Goal: Information Seeking & Learning: Learn about a topic

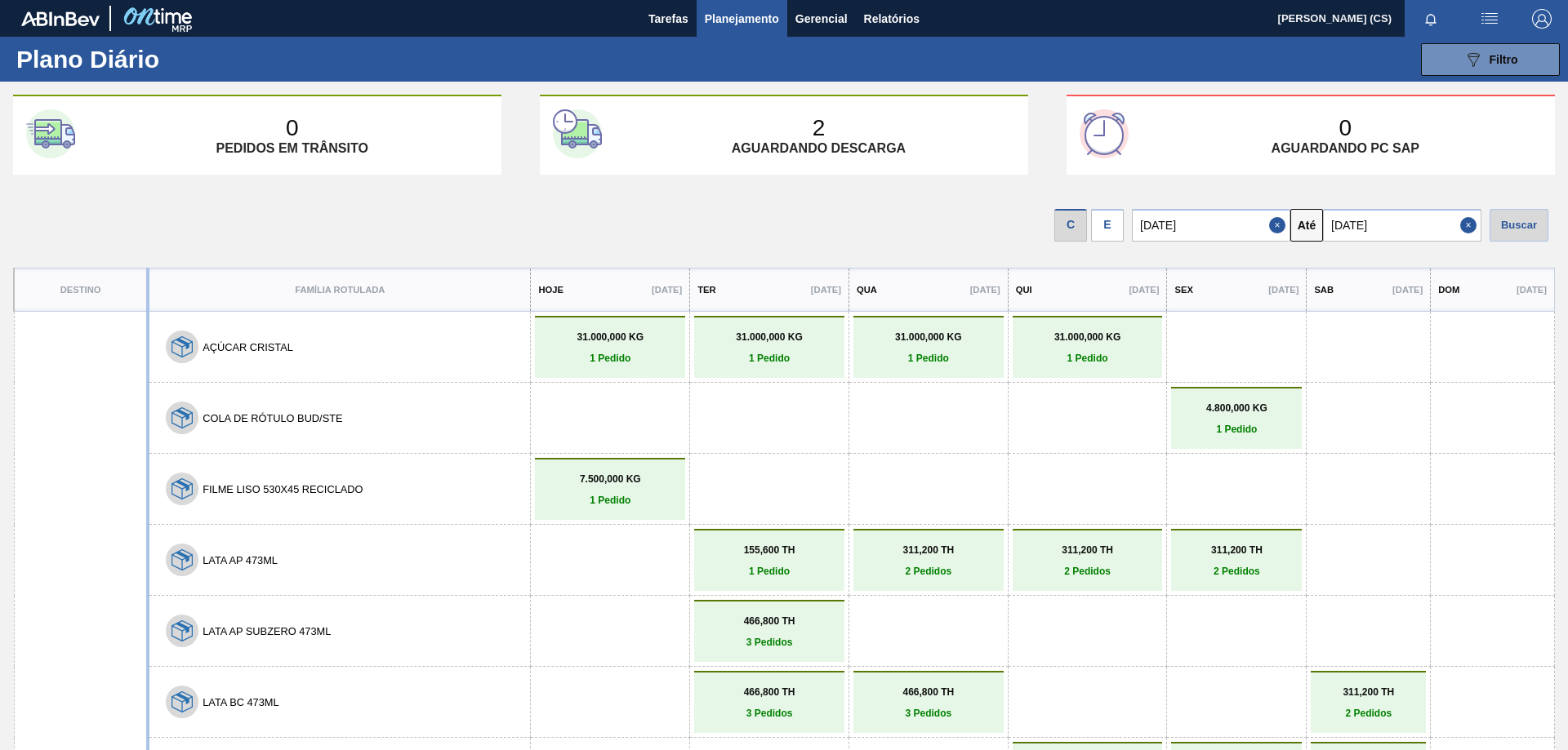
click at [1119, 235] on div "E" at bounding box center [1106, 225] width 33 height 33
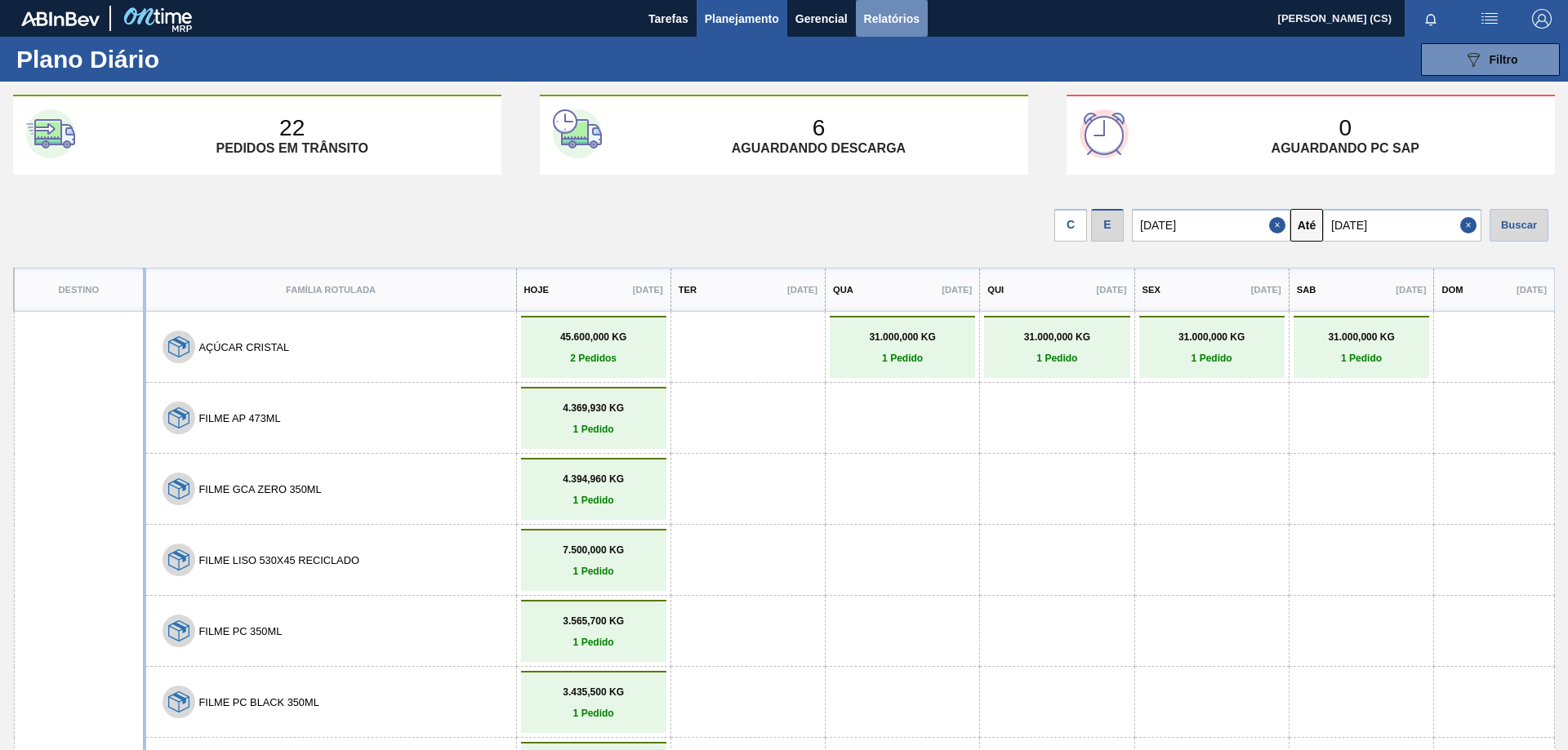
click at [892, 28] on span "Relatórios" at bounding box center [891, 18] width 55 height 19
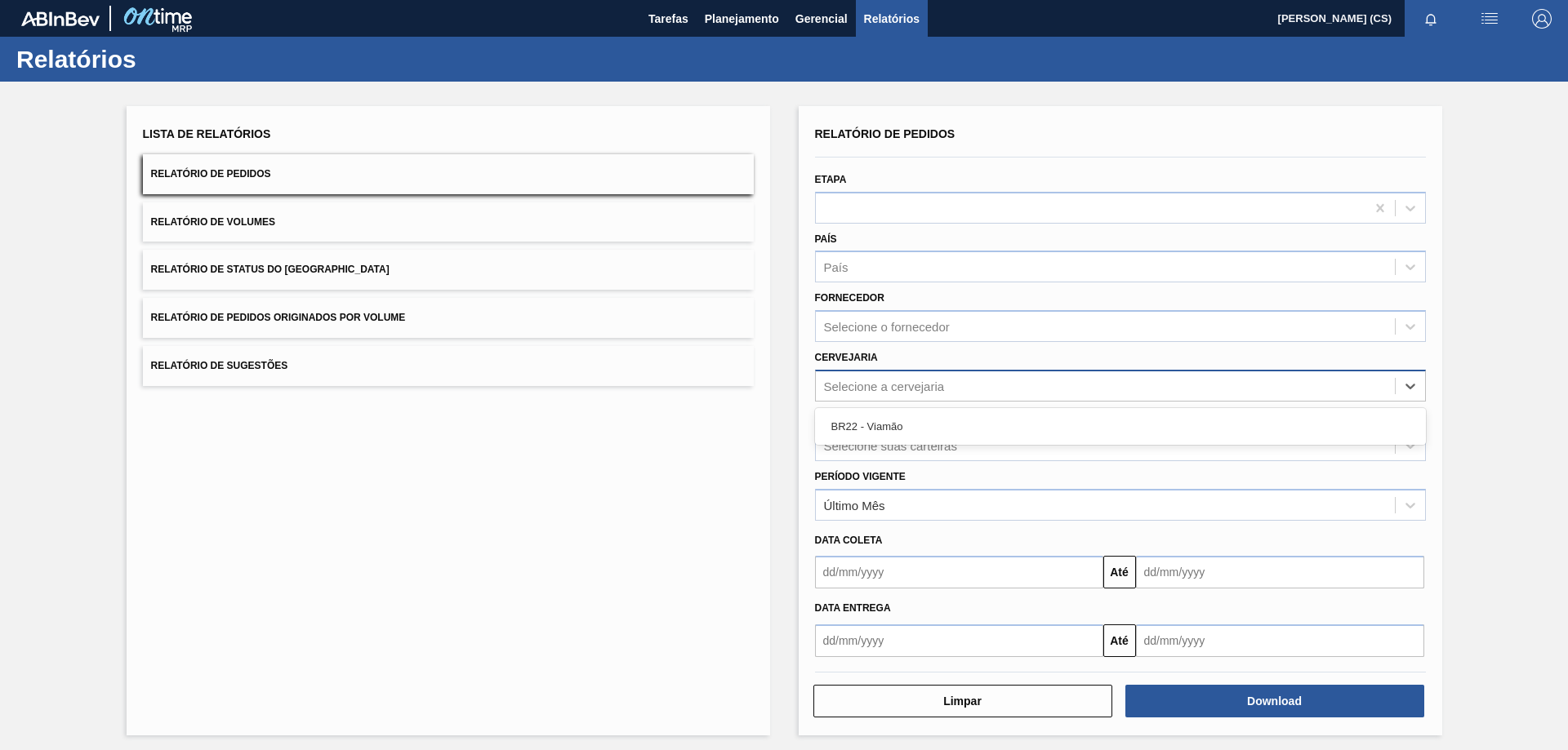
click at [856, 396] on div "Selecione a cervejaria" at bounding box center [1105, 385] width 579 height 23
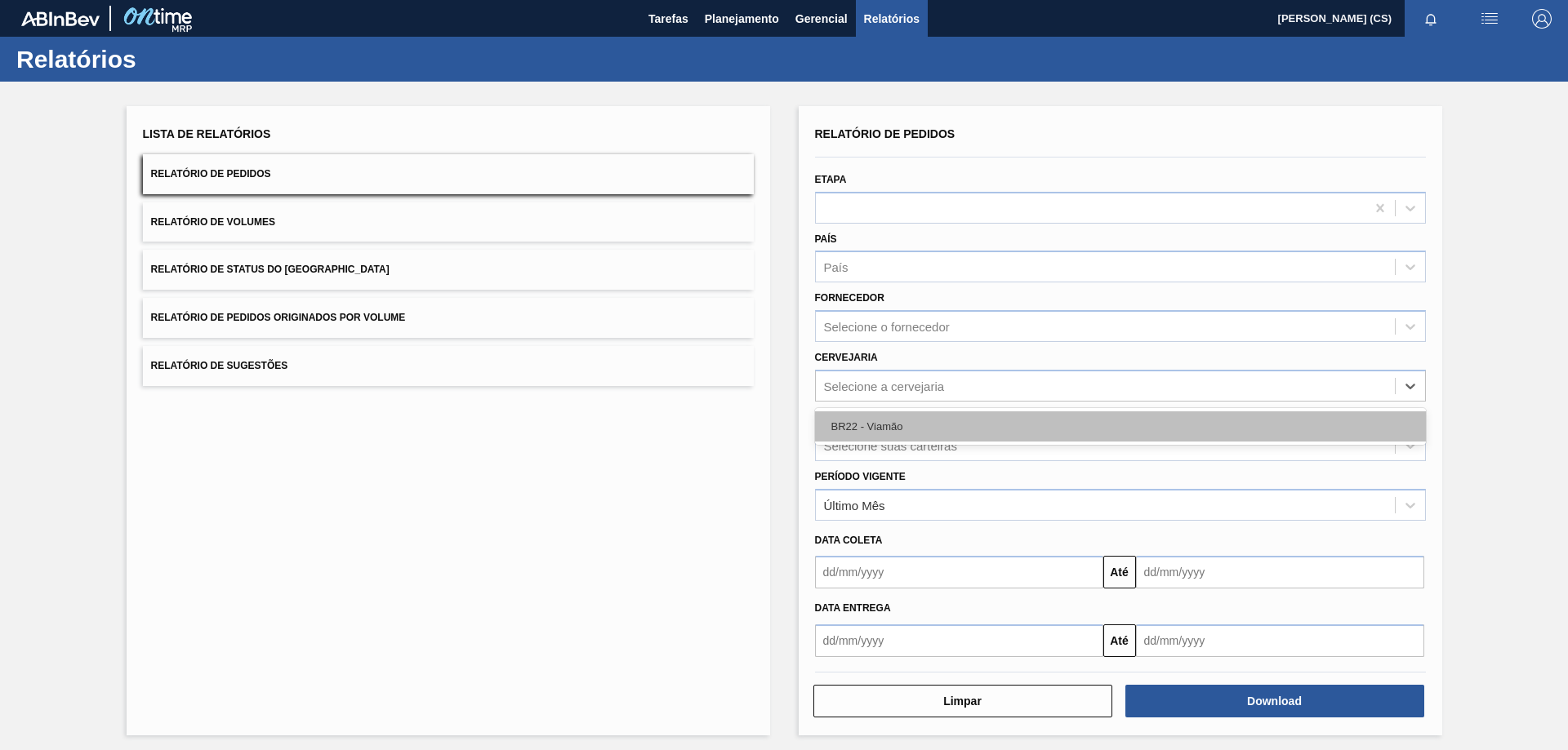
click at [860, 422] on div "BR22 - Viamão" at bounding box center [1120, 426] width 611 height 30
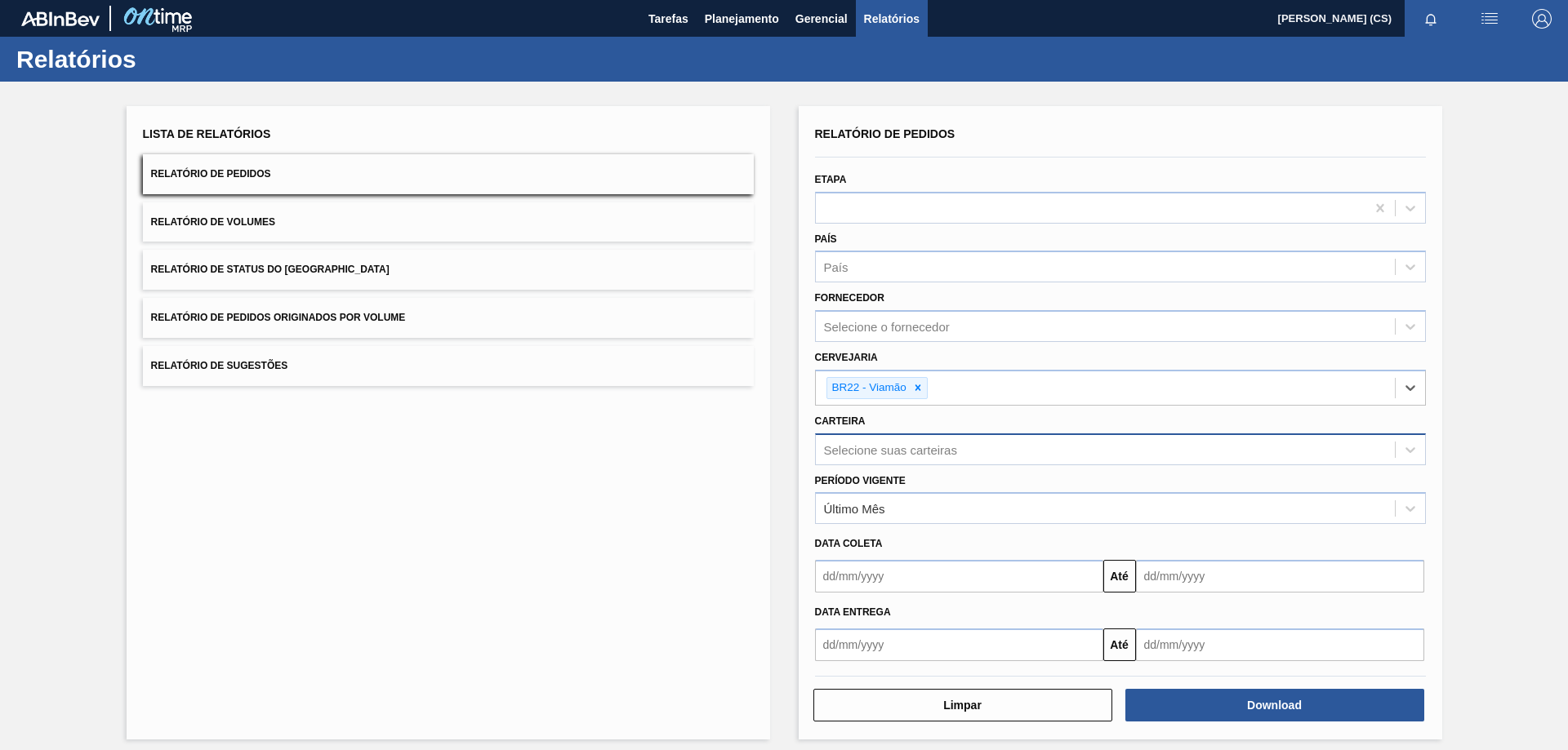
click at [871, 443] on div "Selecione suas carteiras" at bounding box center [890, 449] width 133 height 14
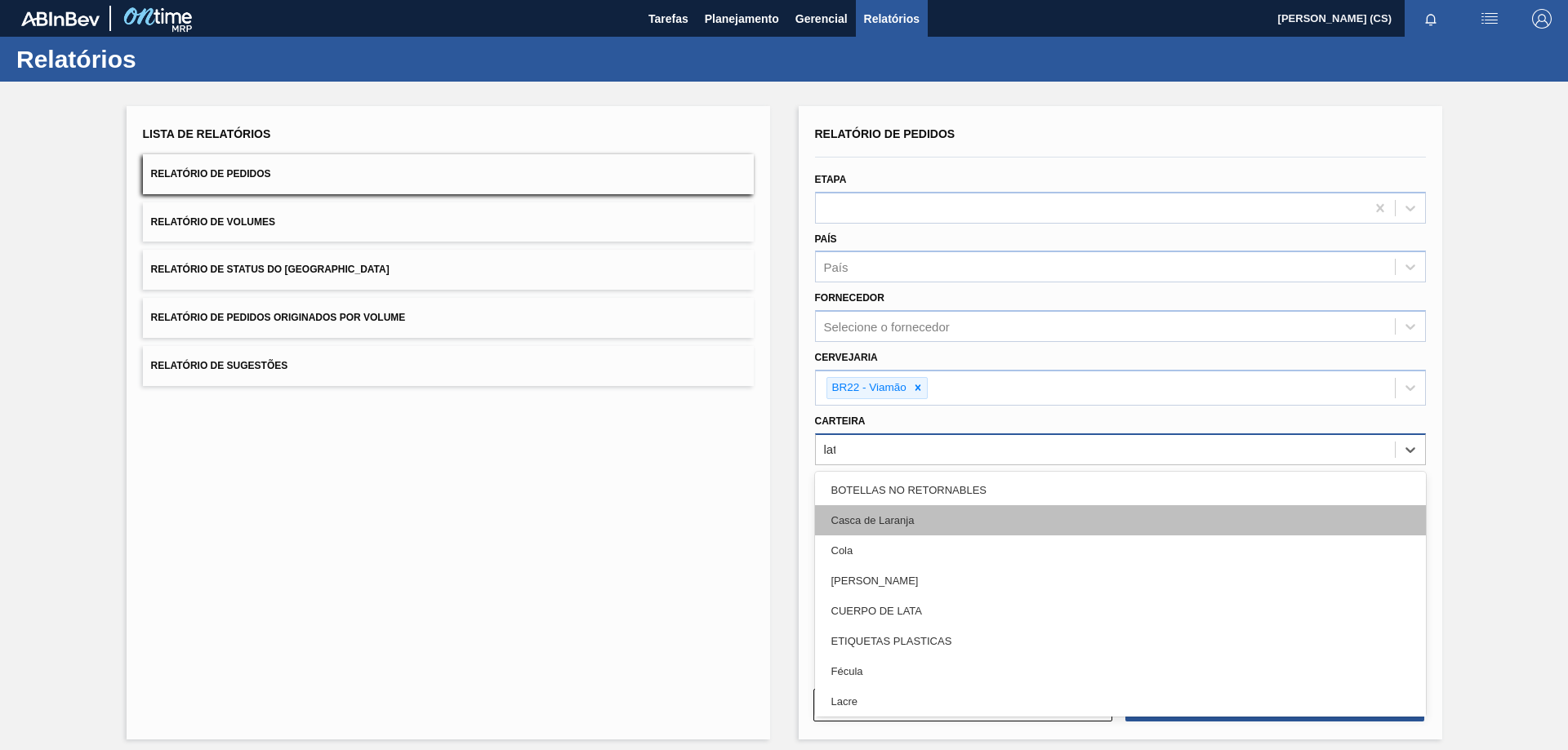
type input "lata"
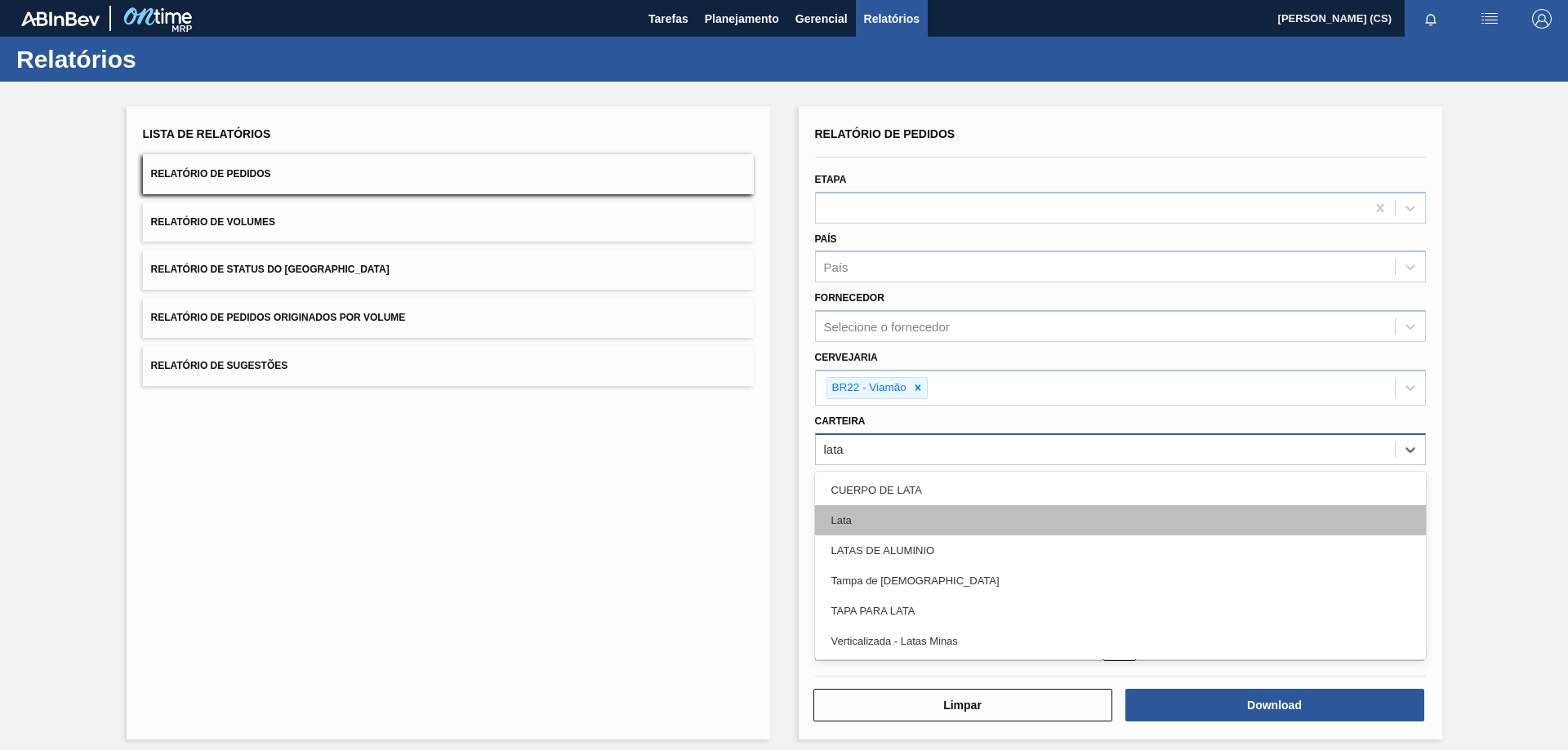
click at [880, 509] on div "Lata" at bounding box center [1120, 520] width 611 height 30
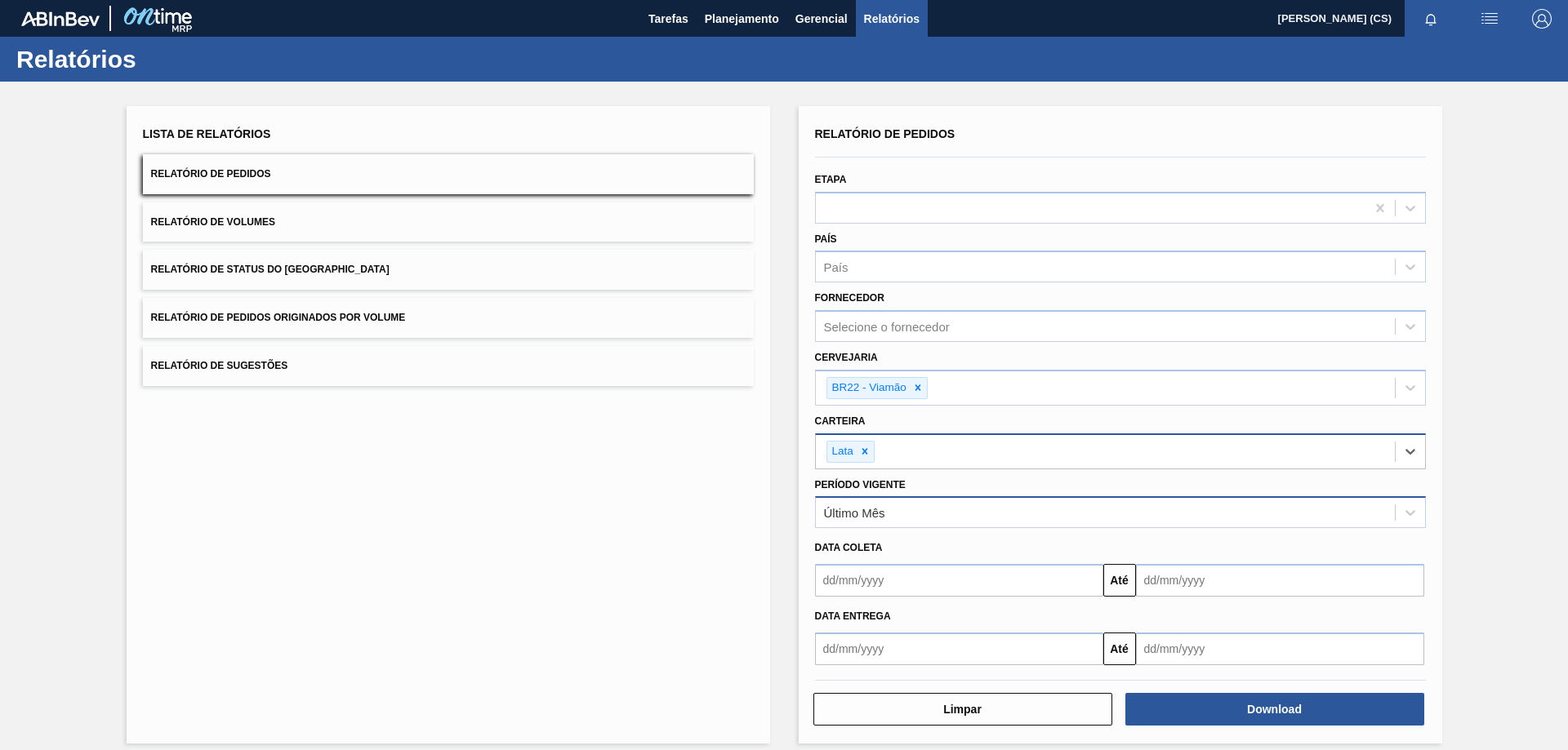
scroll to position [14, 0]
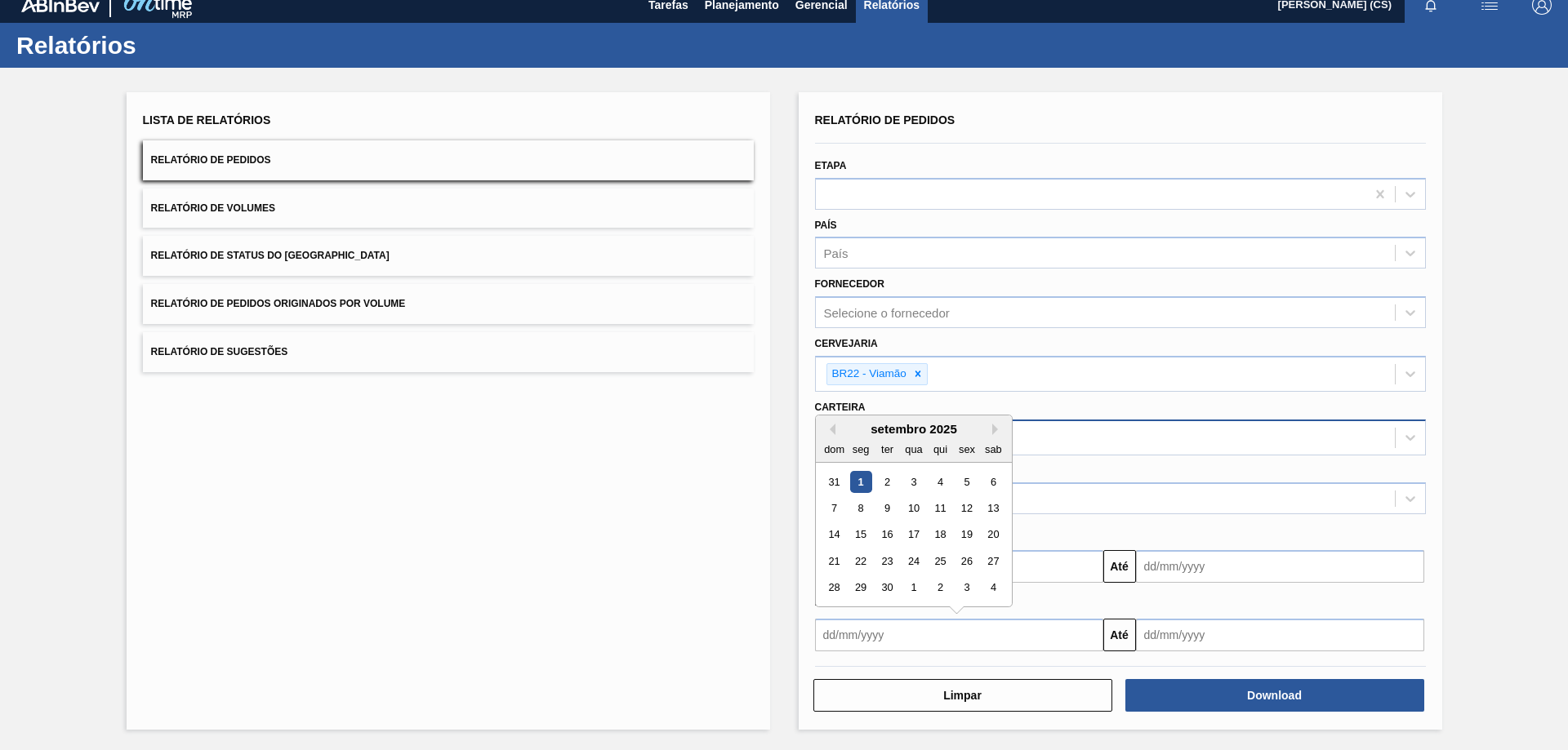
click at [868, 634] on input "text" at bounding box center [959, 634] width 288 height 33
click at [826, 430] on button "Previous Month" at bounding box center [830, 429] width 12 height 12
click at [988, 585] on div "30" at bounding box center [993, 587] width 22 height 22
type input "30/08/2025"
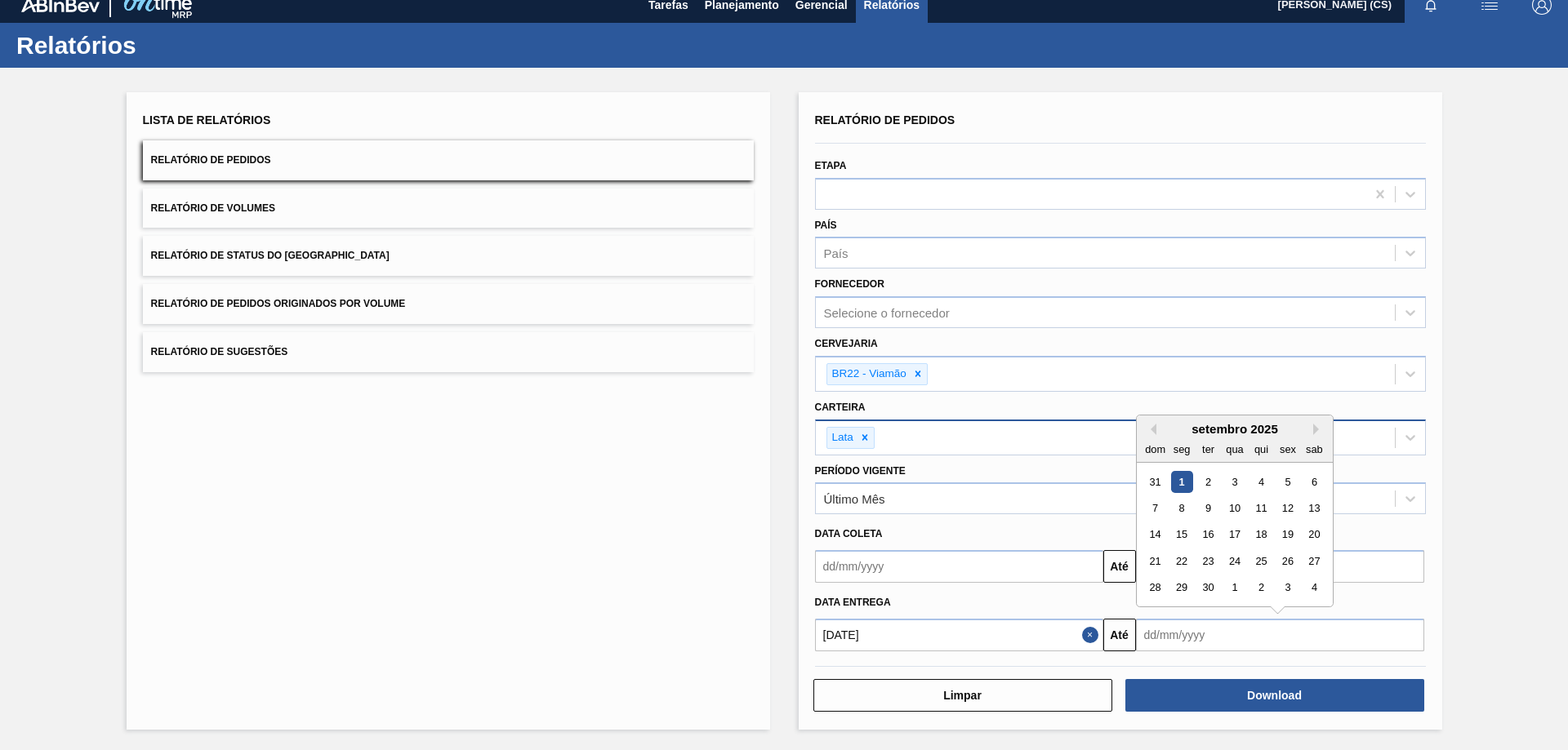
click at [1200, 639] on input "text" at bounding box center [1280, 634] width 288 height 33
click at [1176, 559] on div "22" at bounding box center [1181, 561] width 22 height 22
type input "22/09/2025"
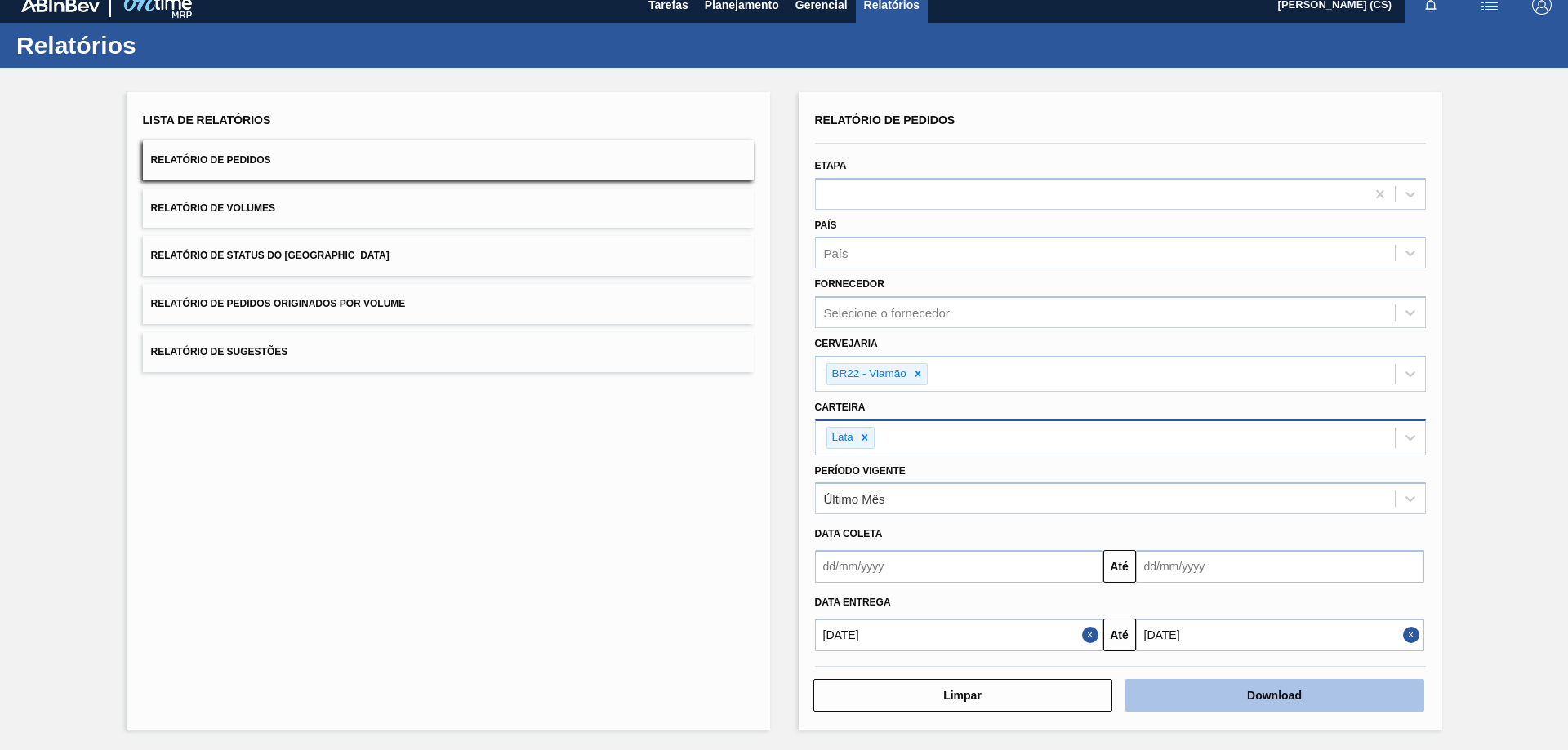
click at [1270, 696] on button "Download" at bounding box center [1274, 695] width 299 height 33
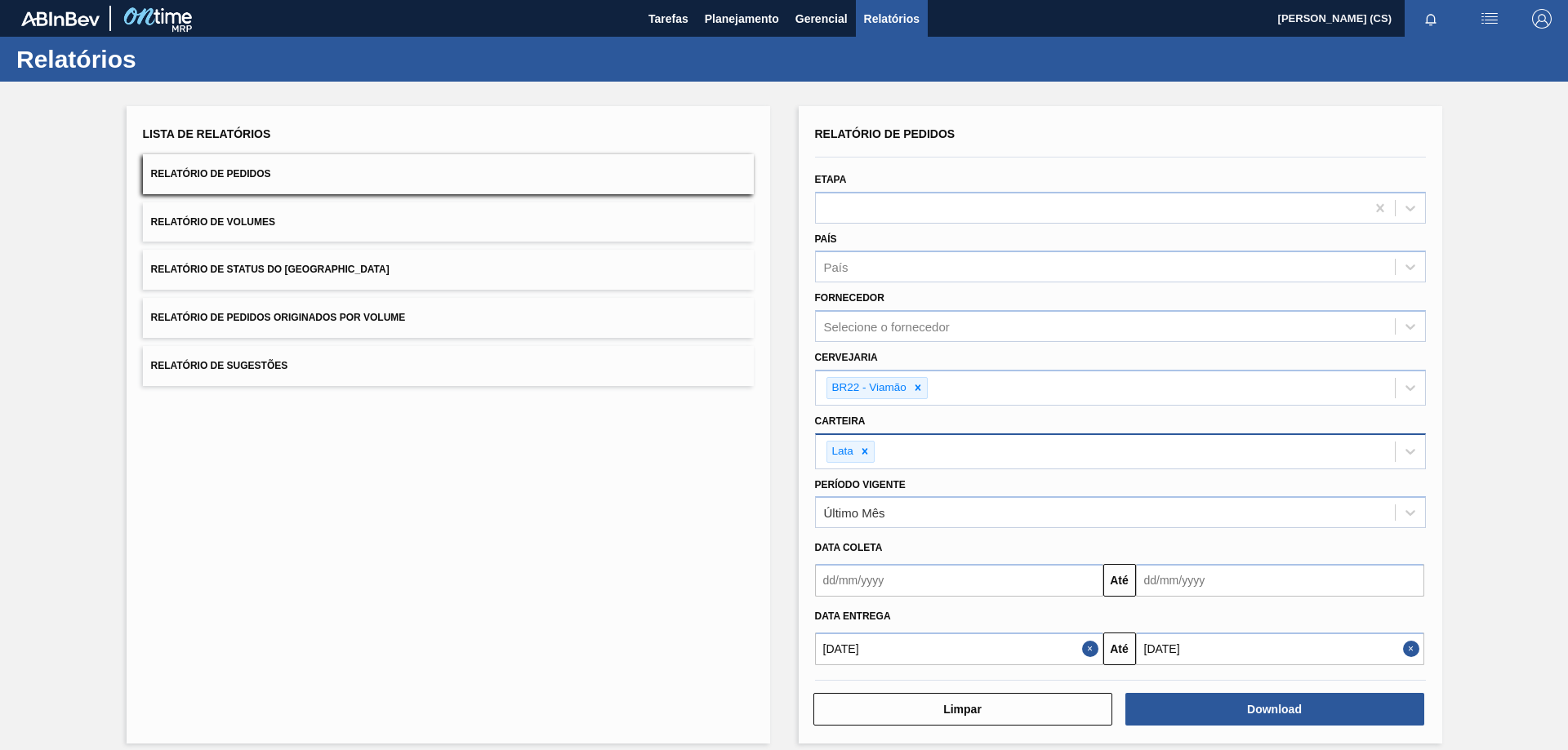
click at [276, 218] on button "Relatório de Volumes" at bounding box center [448, 223] width 611 height 40
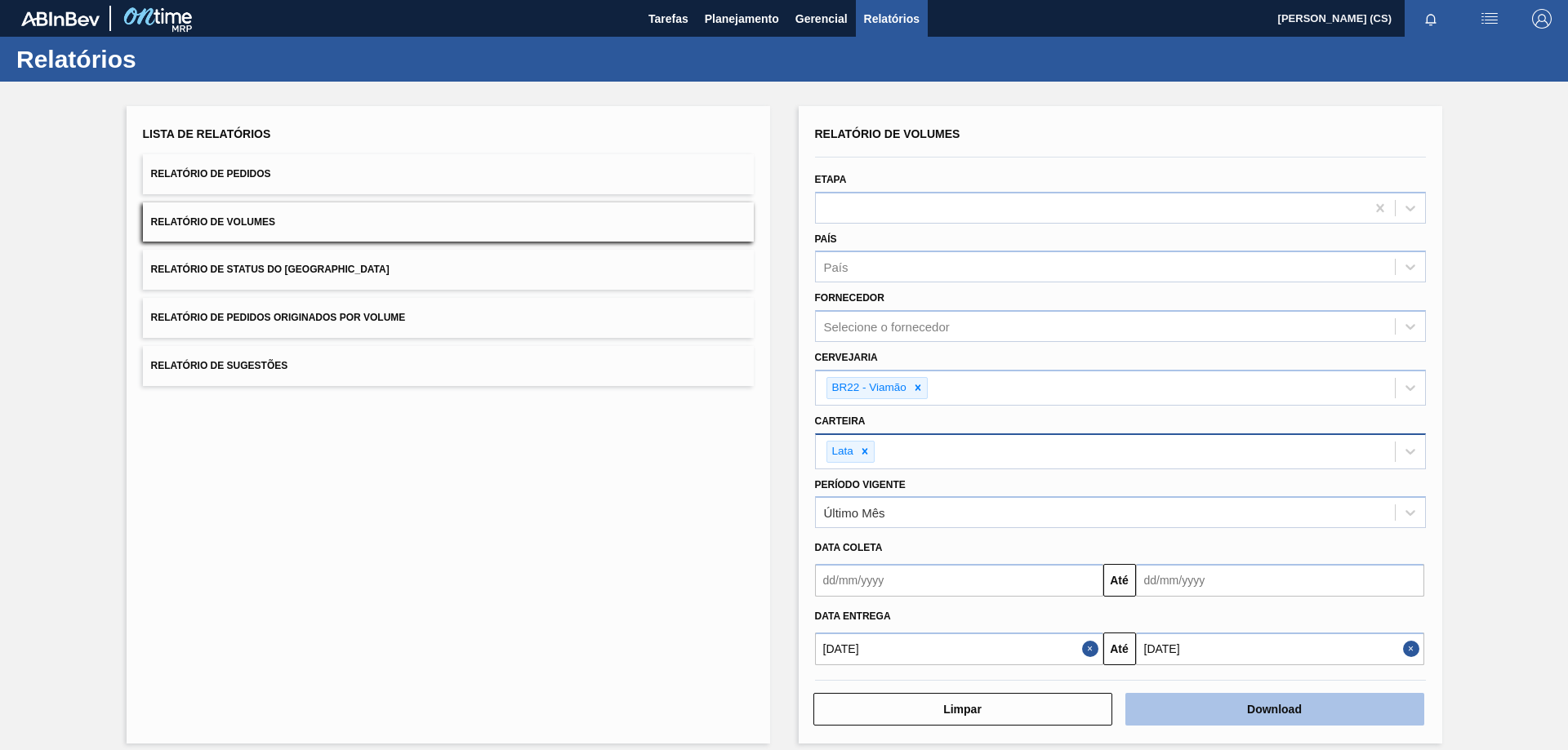
click at [1192, 706] on button "Download" at bounding box center [1274, 709] width 299 height 33
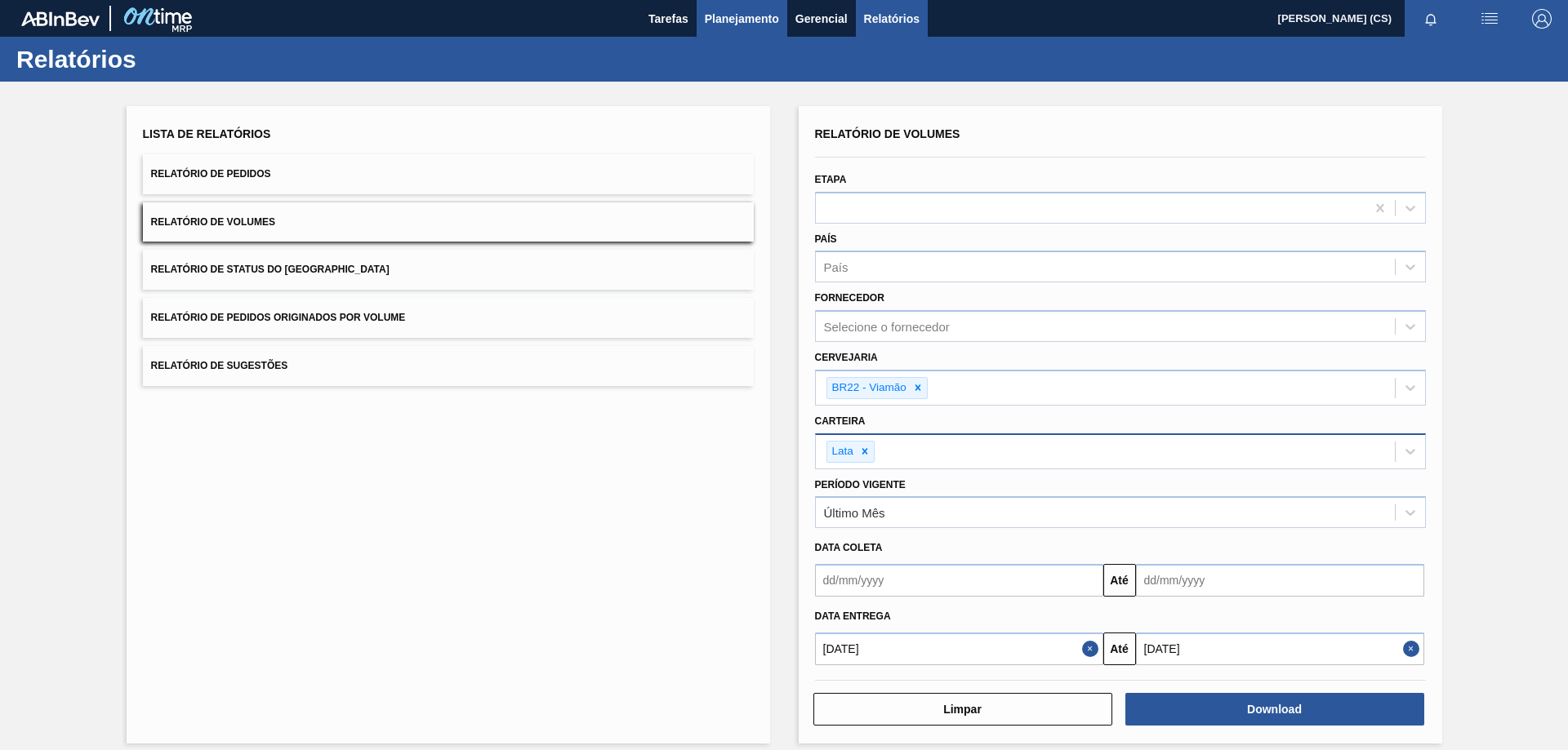
click at [755, 18] on span "Planejamento" at bounding box center [741, 18] width 75 height 19
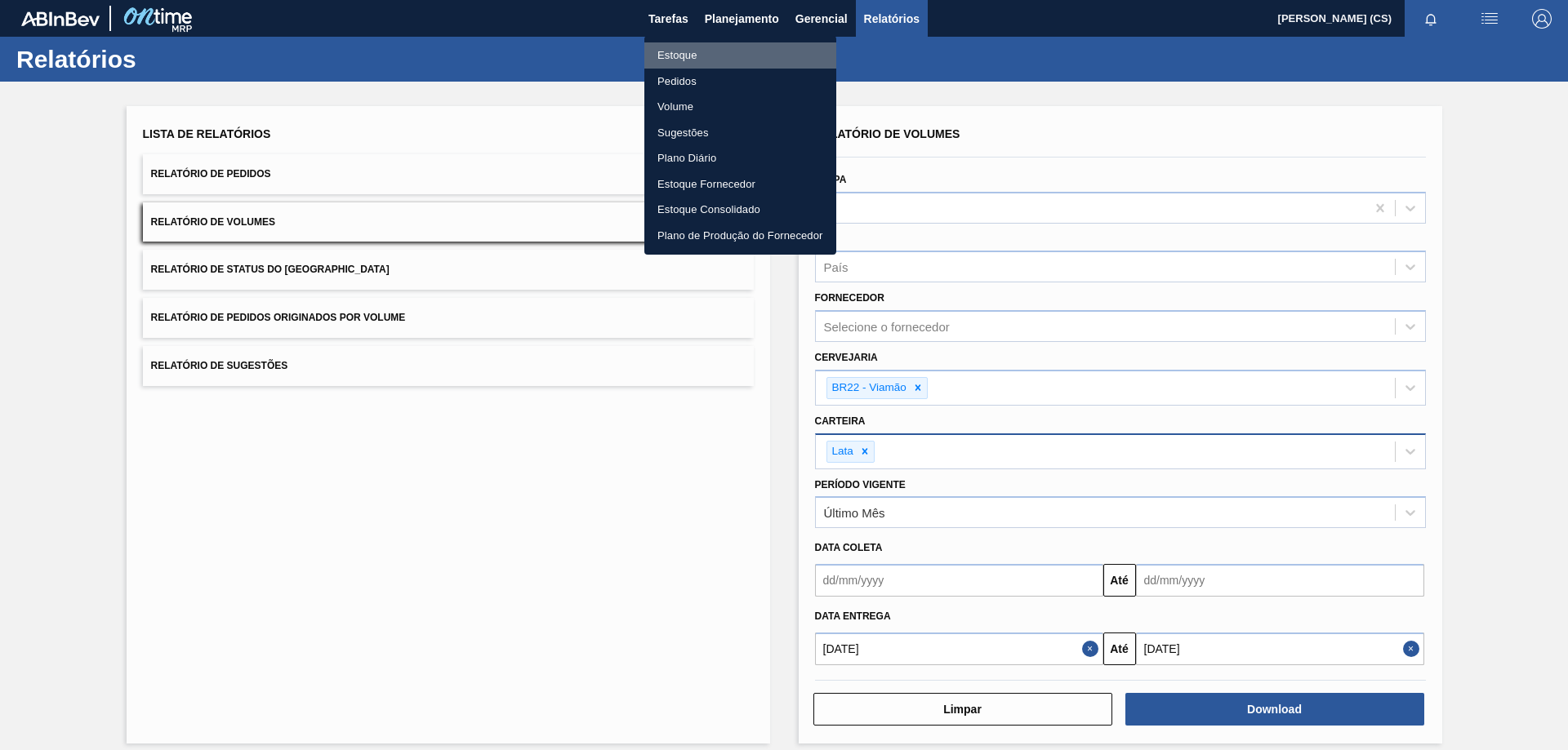
click at [699, 57] on li "Estoque" at bounding box center [740, 55] width 192 height 26
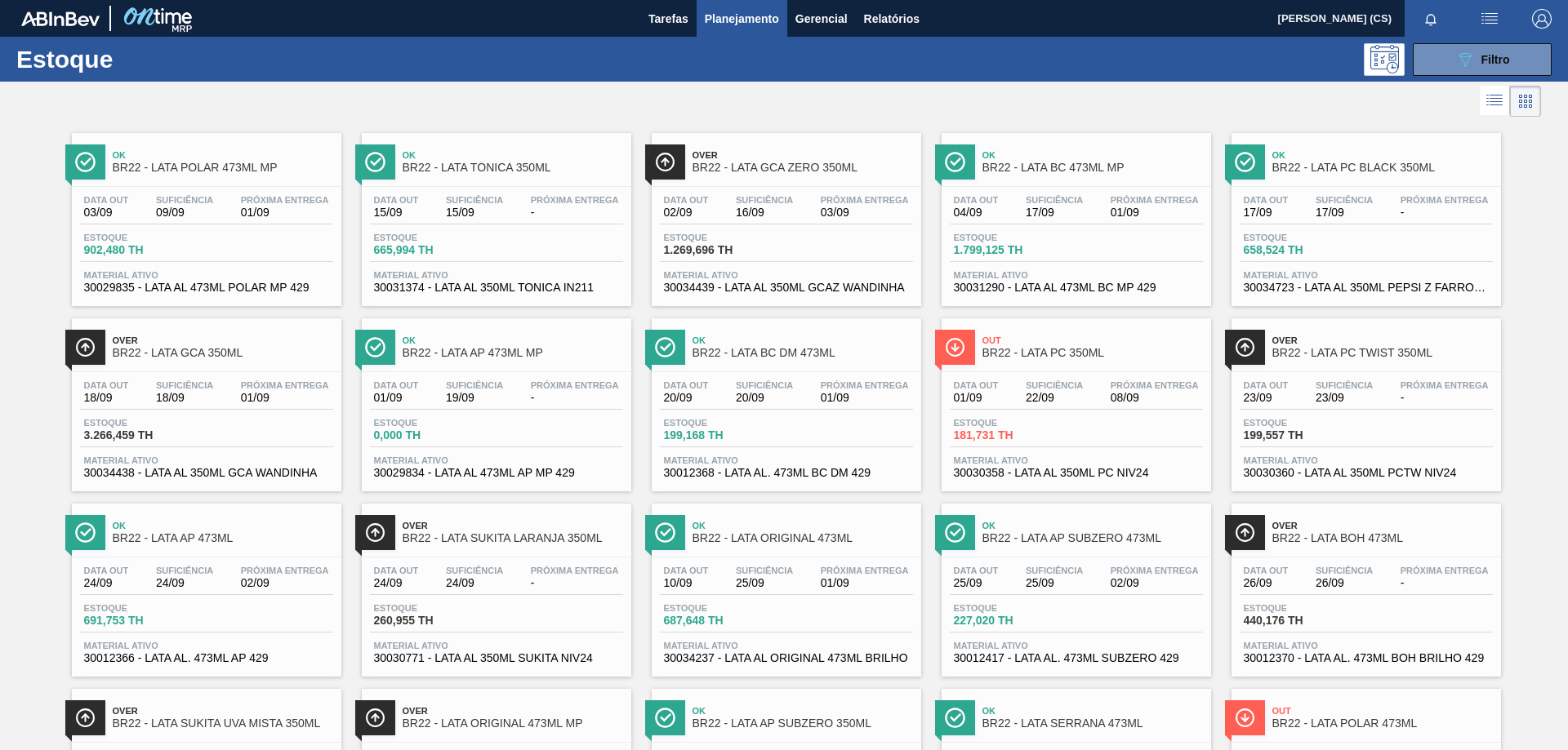
scroll to position [81, 0]
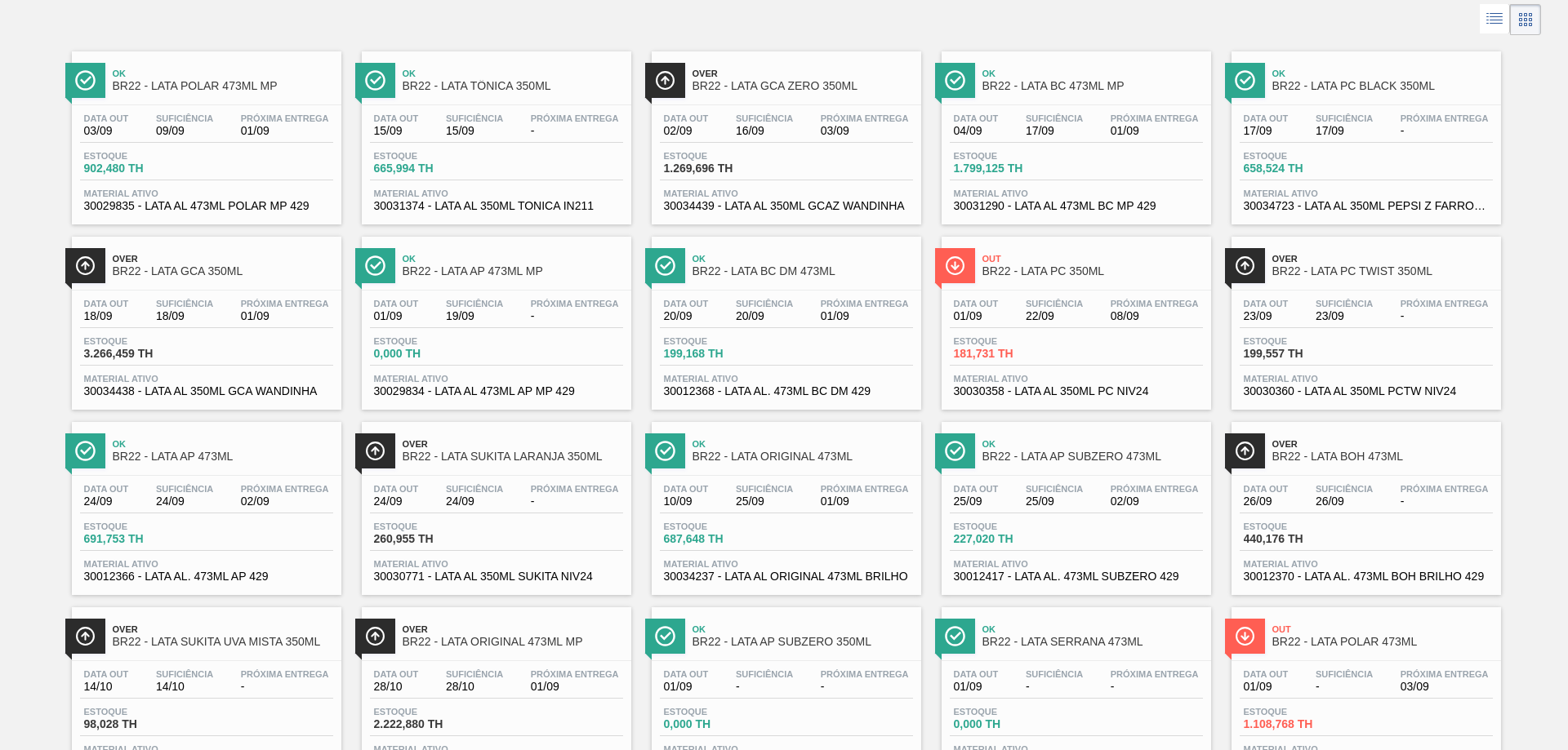
click at [1245, 634] on img at bounding box center [1245, 636] width 20 height 20
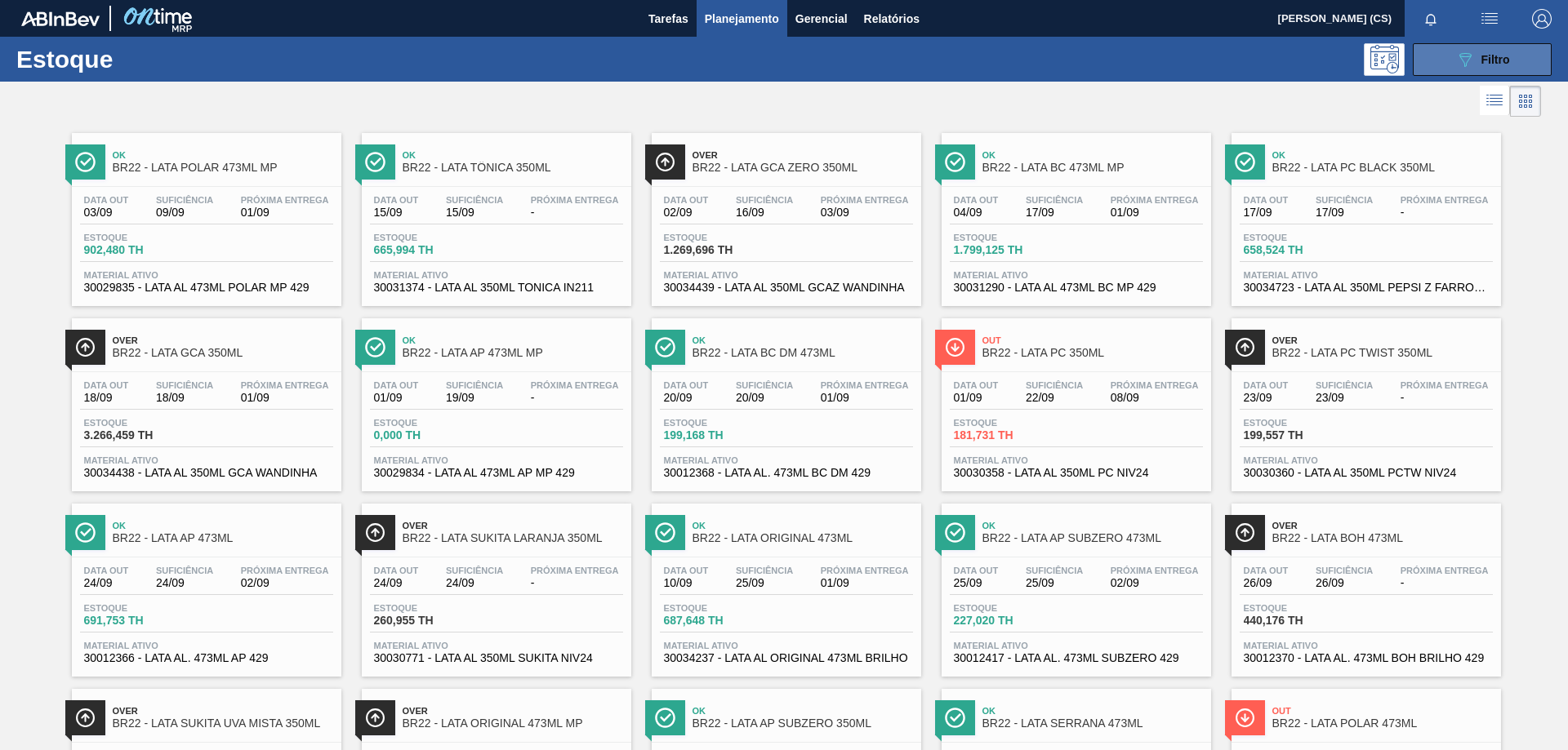
click at [1475, 57] on div "089F7B8B-B2A5-4AFE-B5C0-19BA573D28AC Filtro" at bounding box center [1482, 59] width 54 height 19
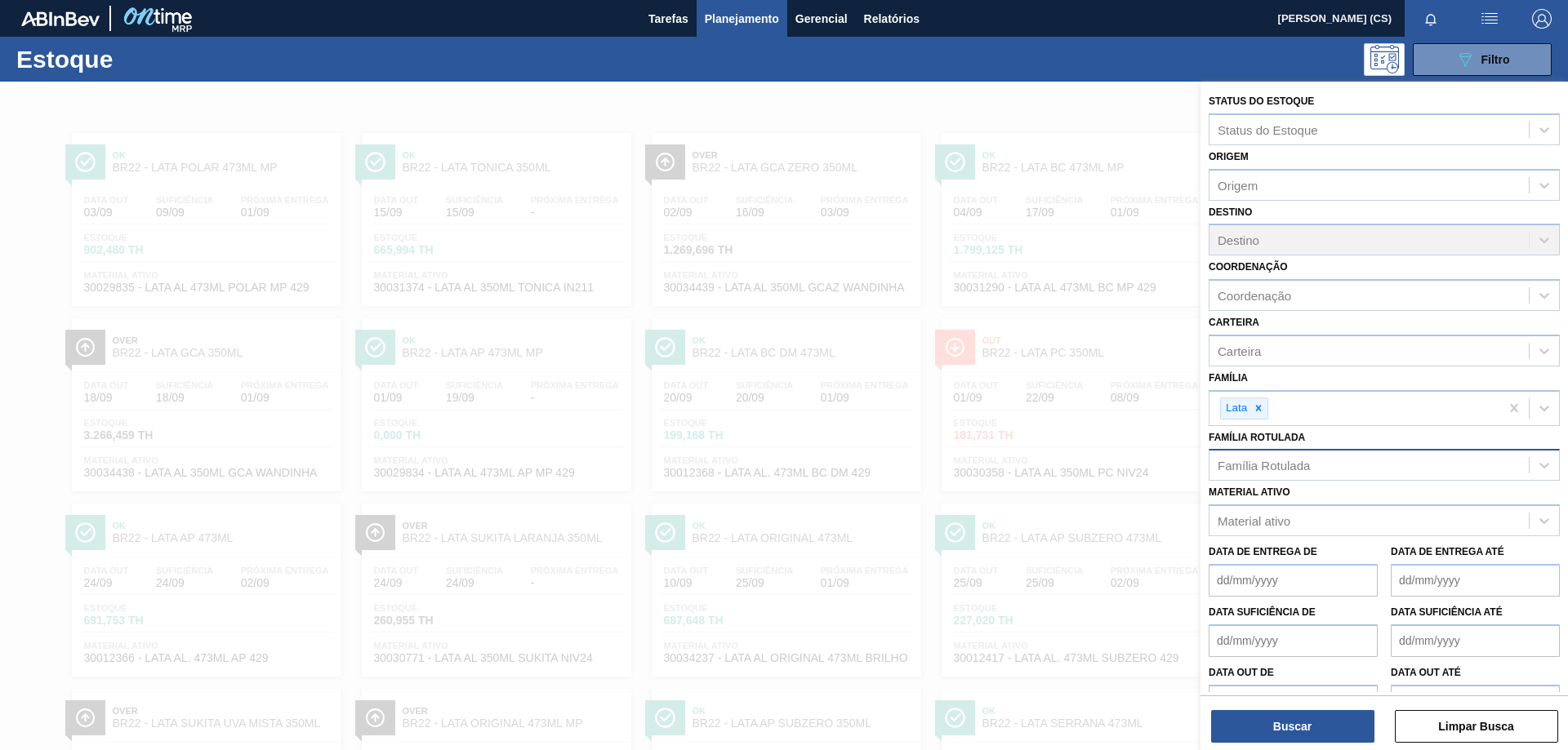
click at [1257, 464] on div "Família Rotulada" at bounding box center [1263, 465] width 92 height 14
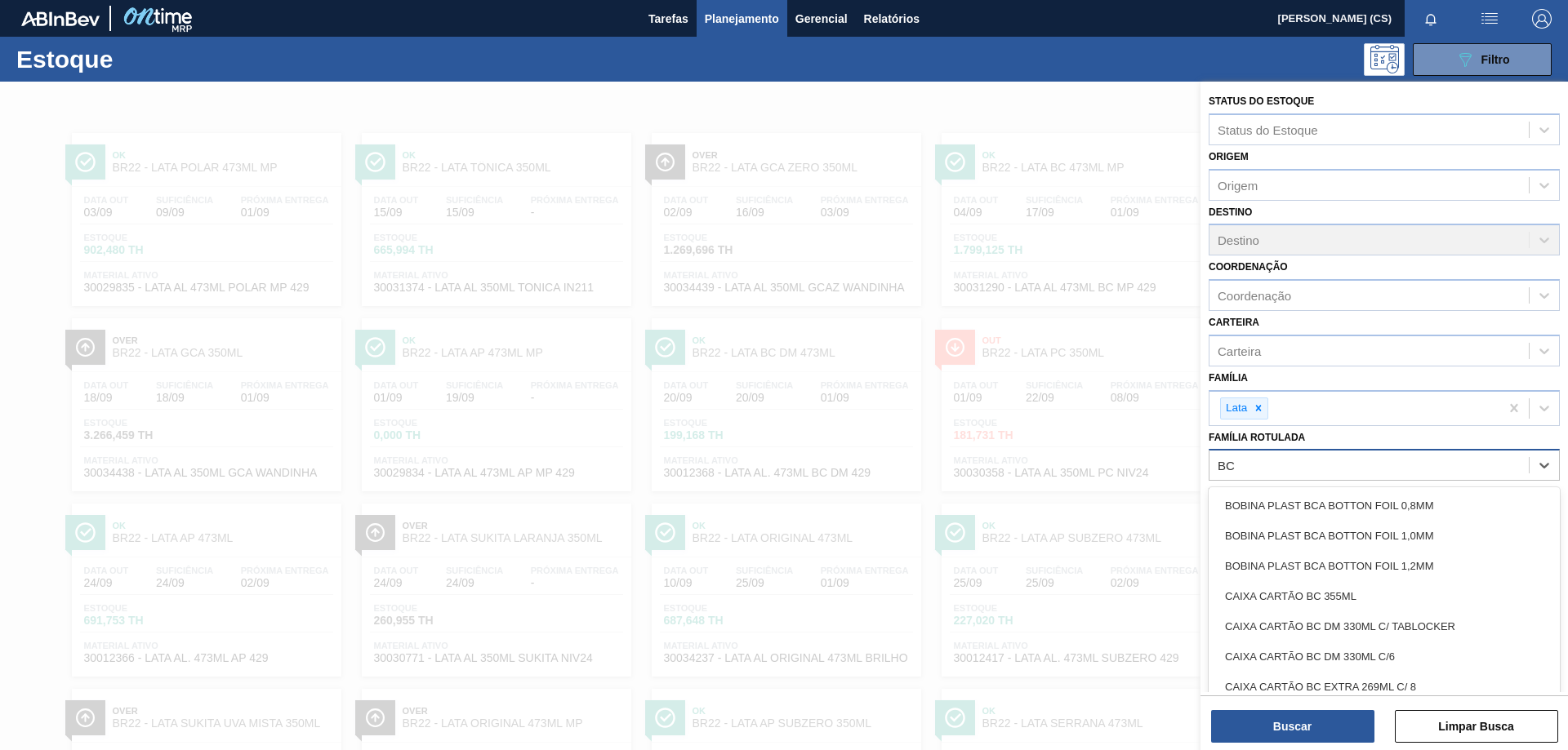
type Rotulada "B"
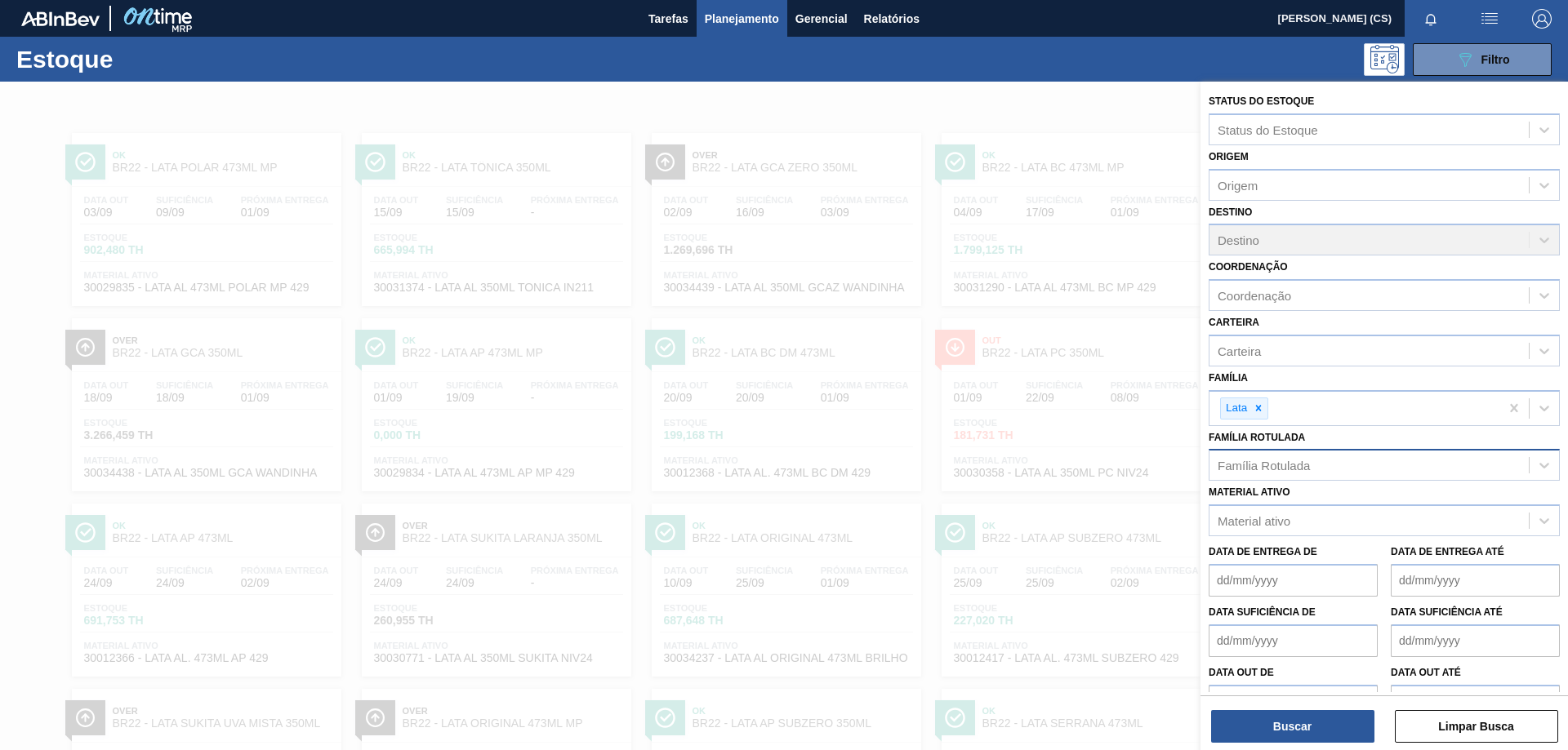
click at [1117, 64] on div "089F7B8B-B2A5-4AFE-B5C0-19BA573D28AC Filtro" at bounding box center [910, 59] width 1299 height 33
click at [1278, 42] on div "Estoque 089F7B8B-B2A5-4AFE-B5C0-19BA573D28AC Filtro" at bounding box center [784, 59] width 1568 height 45
click at [1370, 64] on icon at bounding box center [1385, 59] width 28 height 28
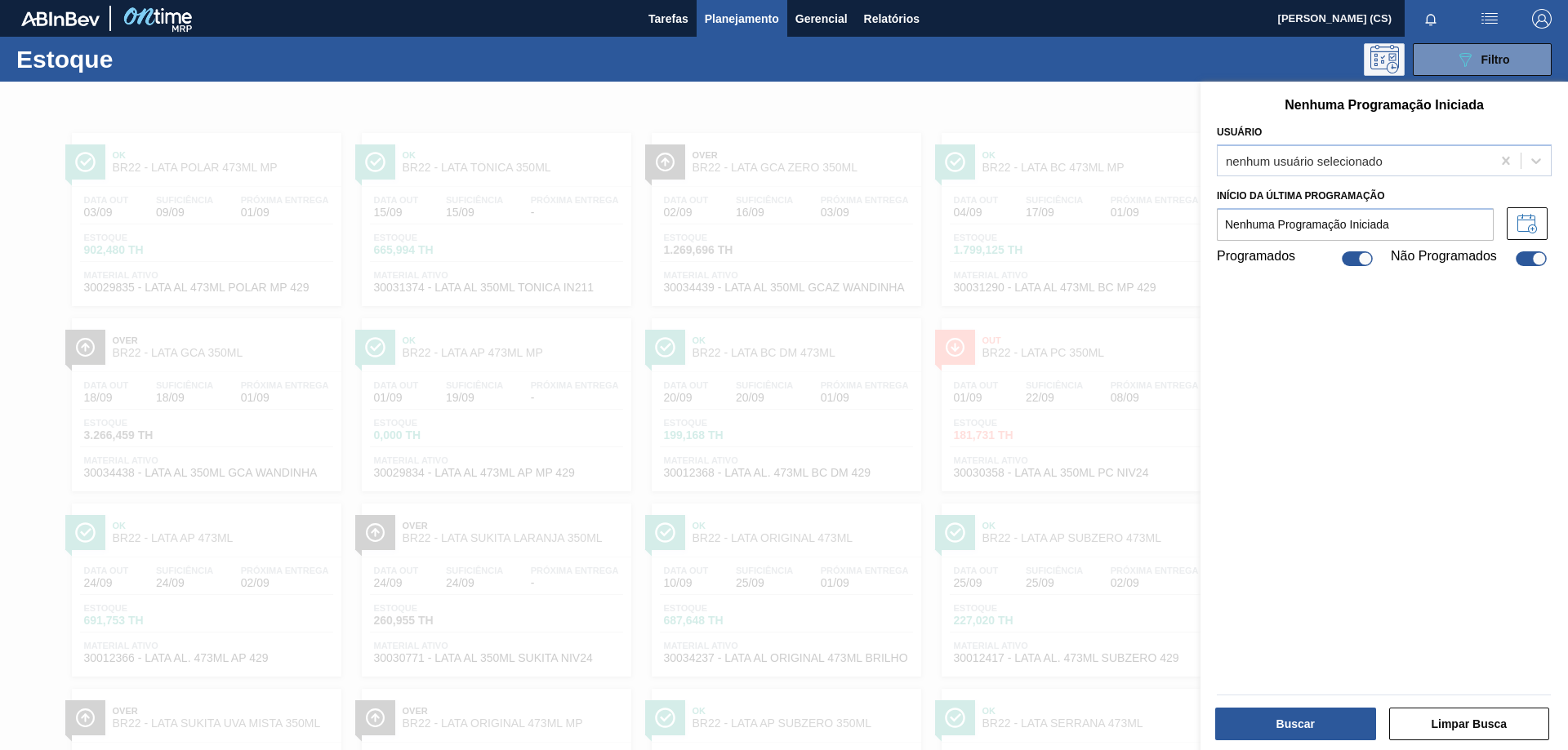
click at [1381, 64] on icon at bounding box center [1385, 59] width 28 height 28
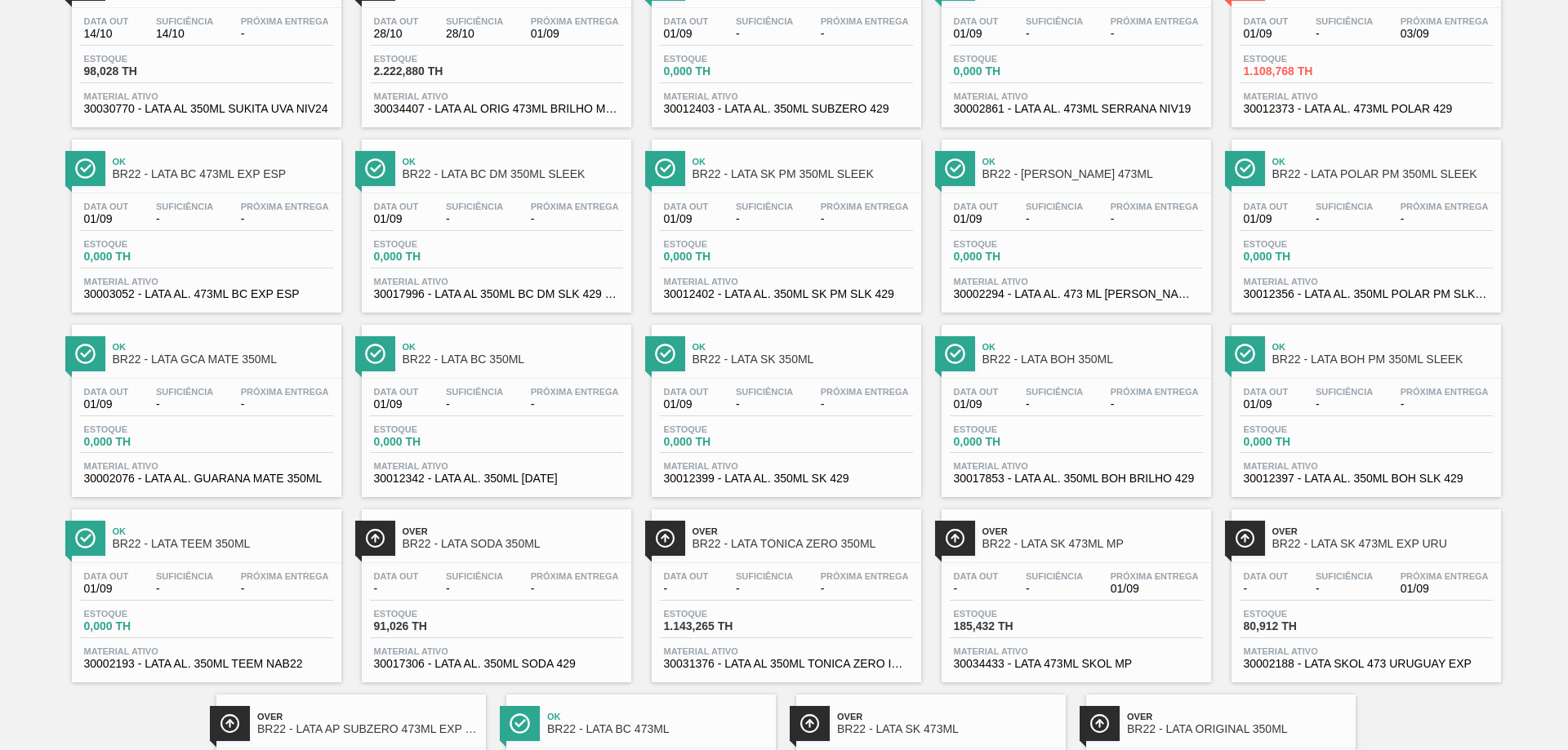
scroll to position [892, 0]
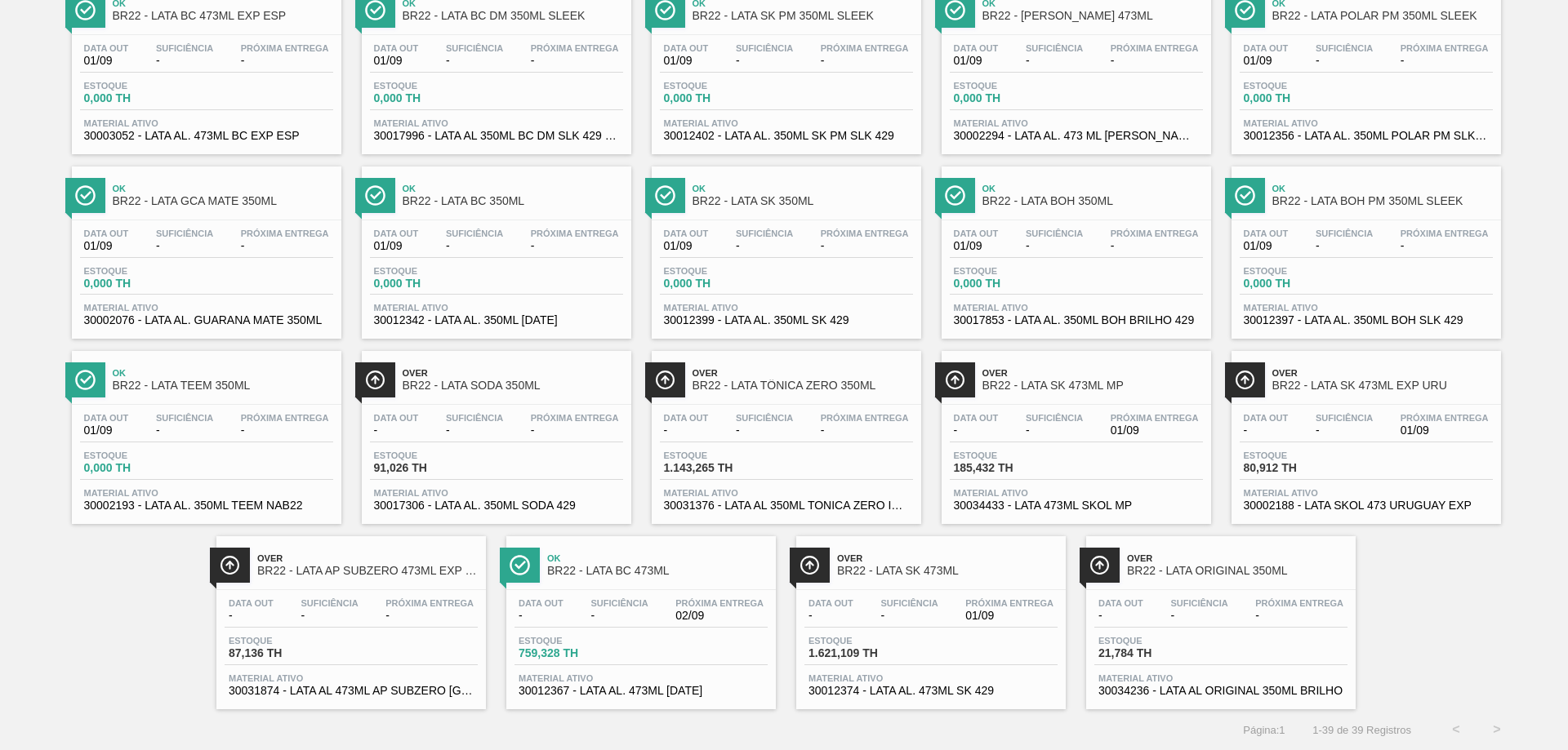
click at [562, 558] on span "Ok" at bounding box center [657, 558] width 220 height 10
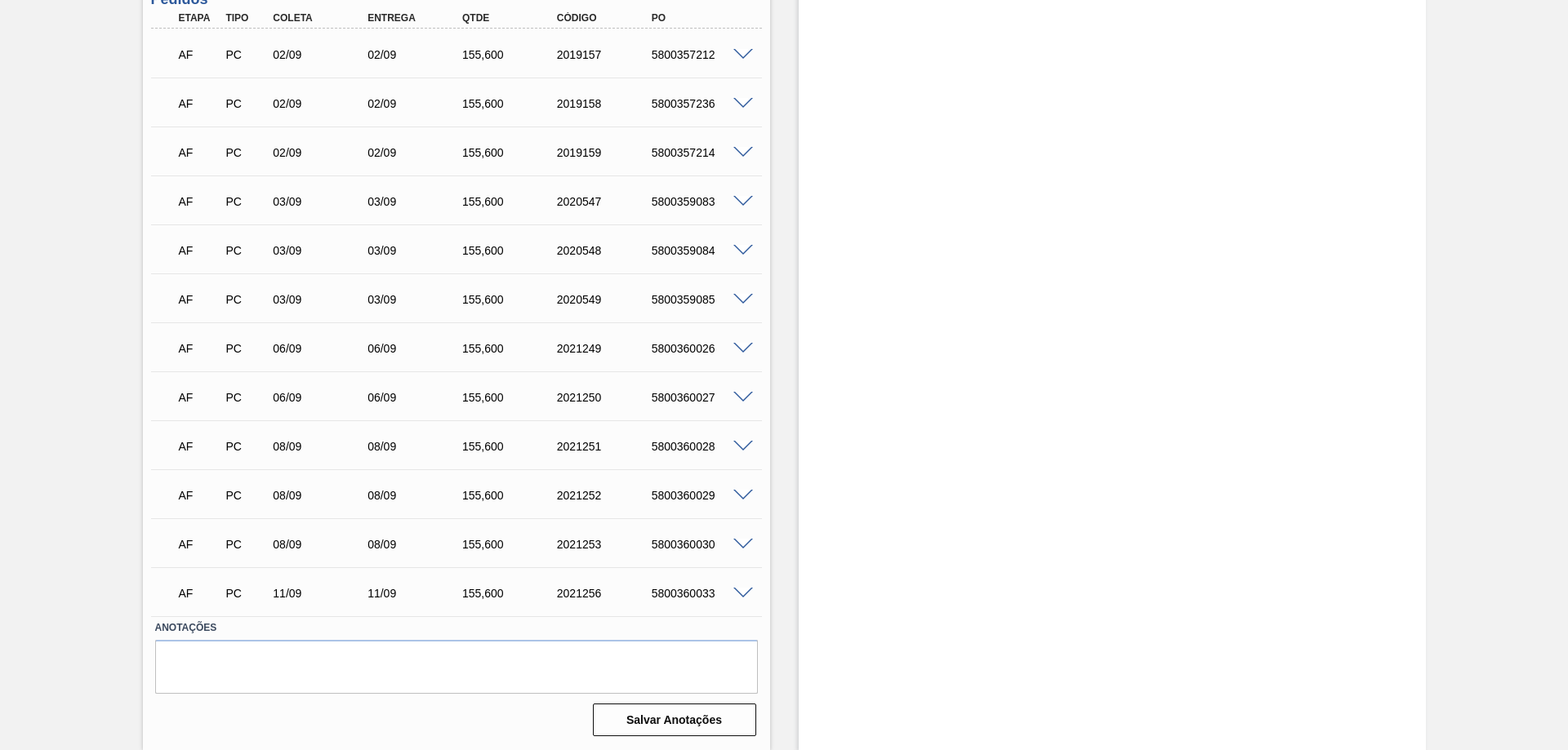
scroll to position [275, 0]
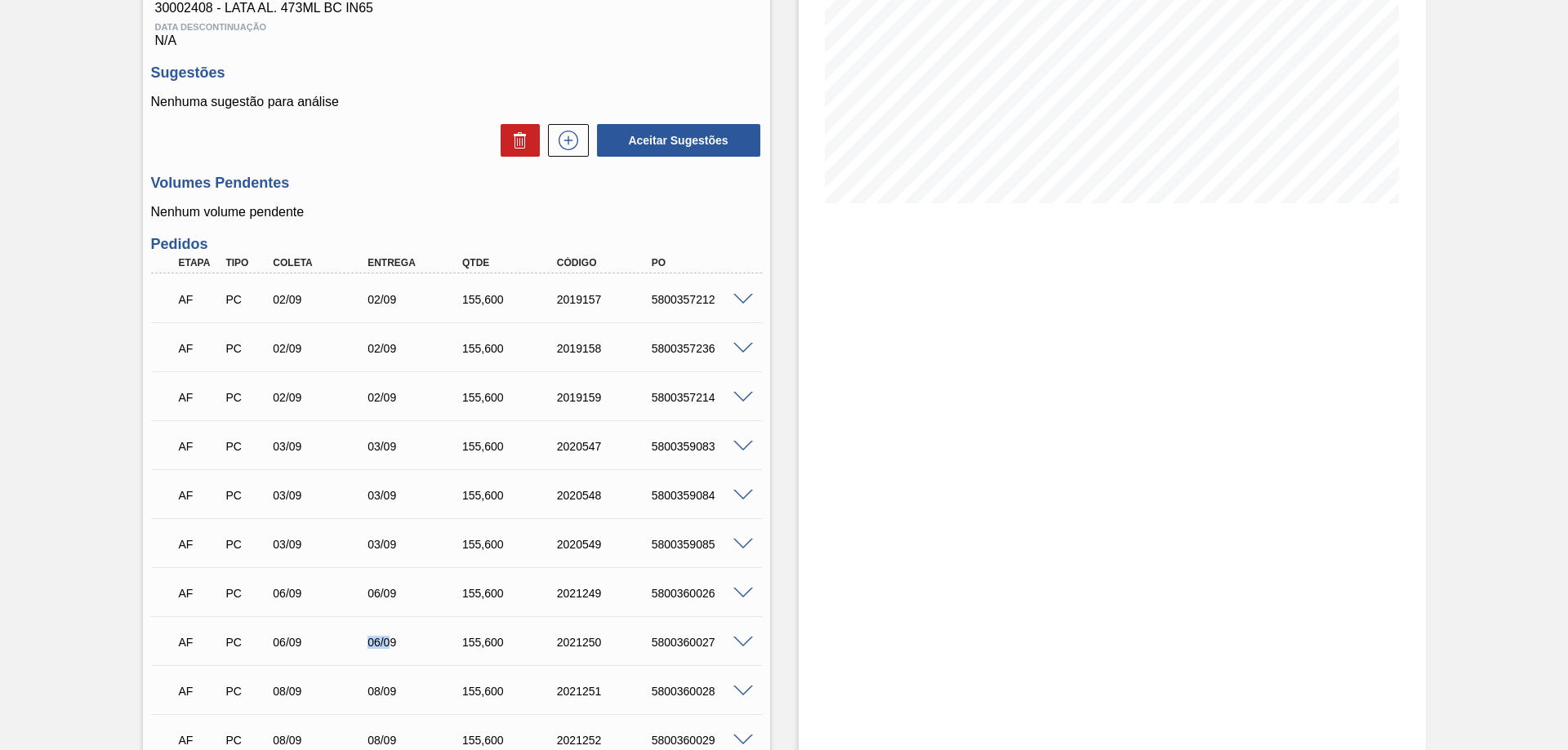
drag, startPoint x: 390, startPoint y: 647, endPoint x: 356, endPoint y: 654, distance: 34.7
click at [356, 654] on div "AF PC 06/09 06/09 155,600 2021250 5800360027" at bounding box center [451, 640] width 567 height 33
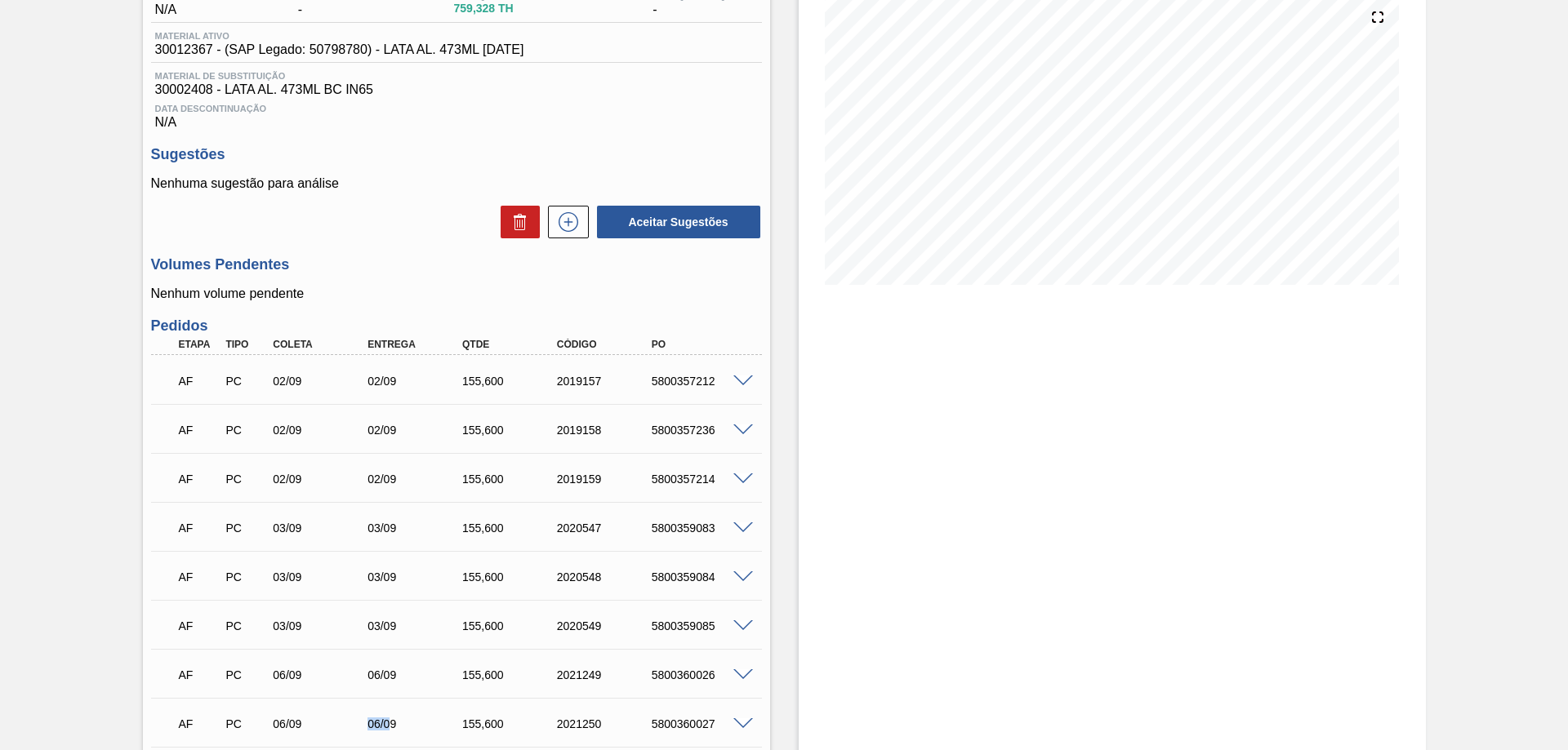
scroll to position [0, 0]
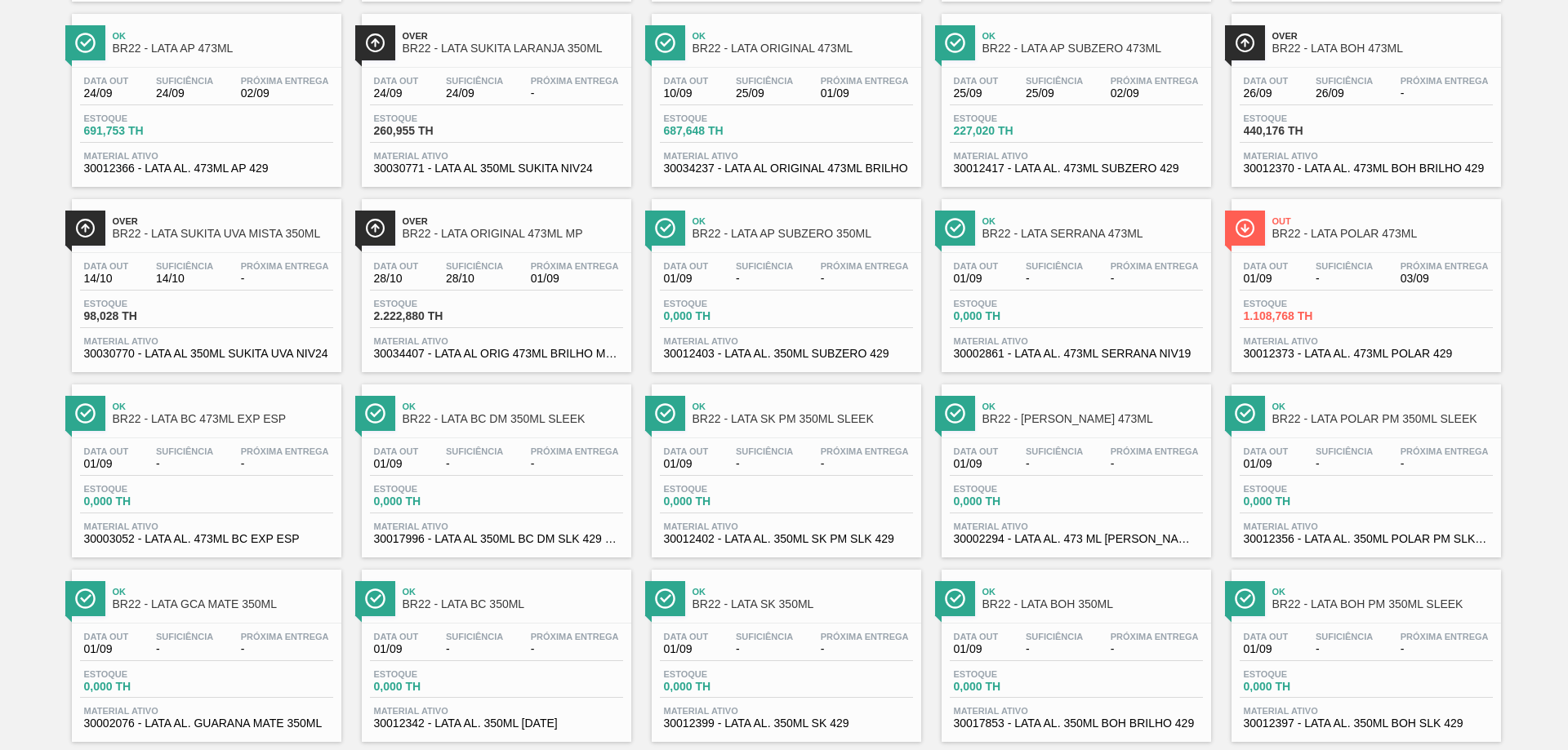
scroll to position [892, 0]
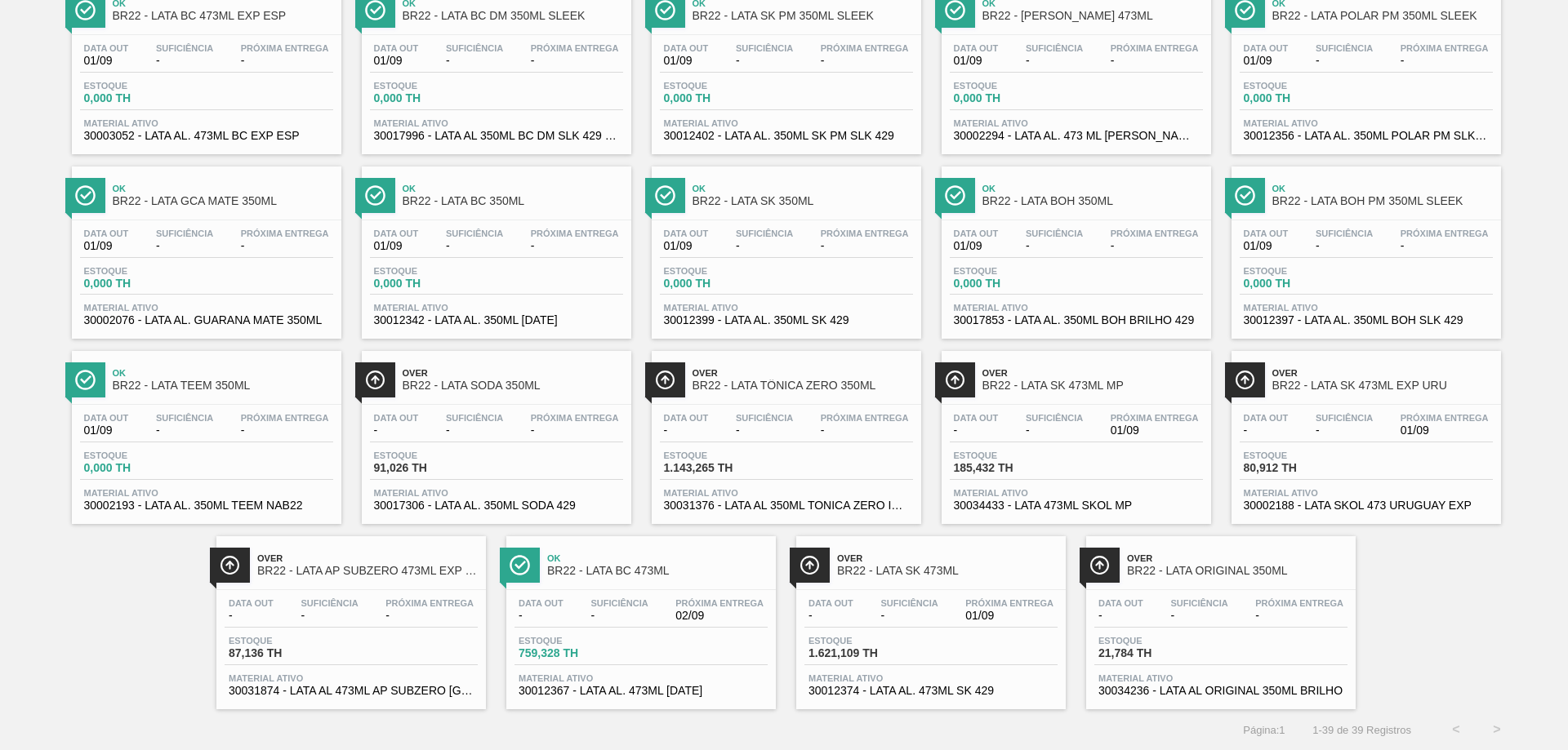
click at [833, 562] on div "Over BR22 - LATA SK 473ML" at bounding box center [931, 562] width 270 height 37
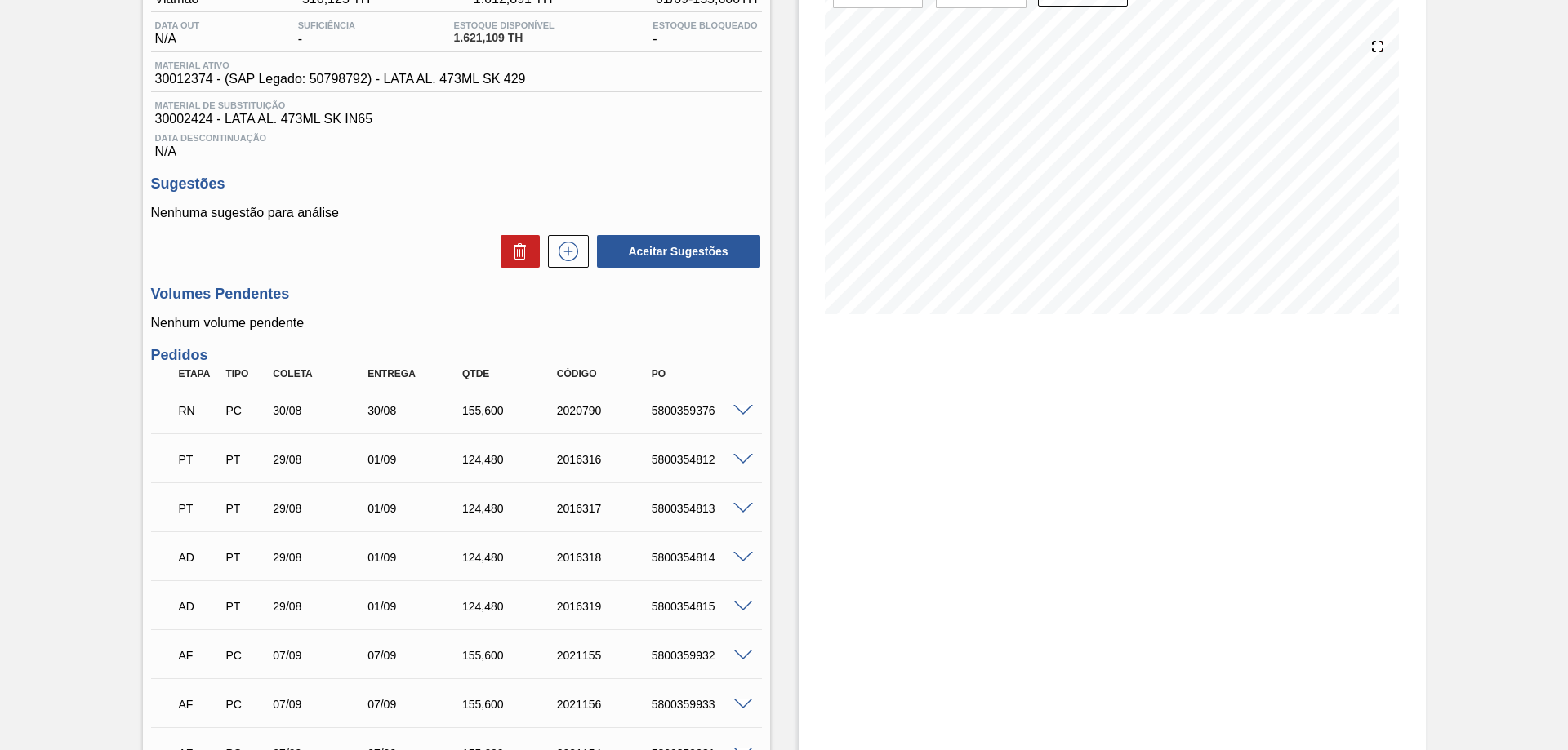
scroll to position [244, 0]
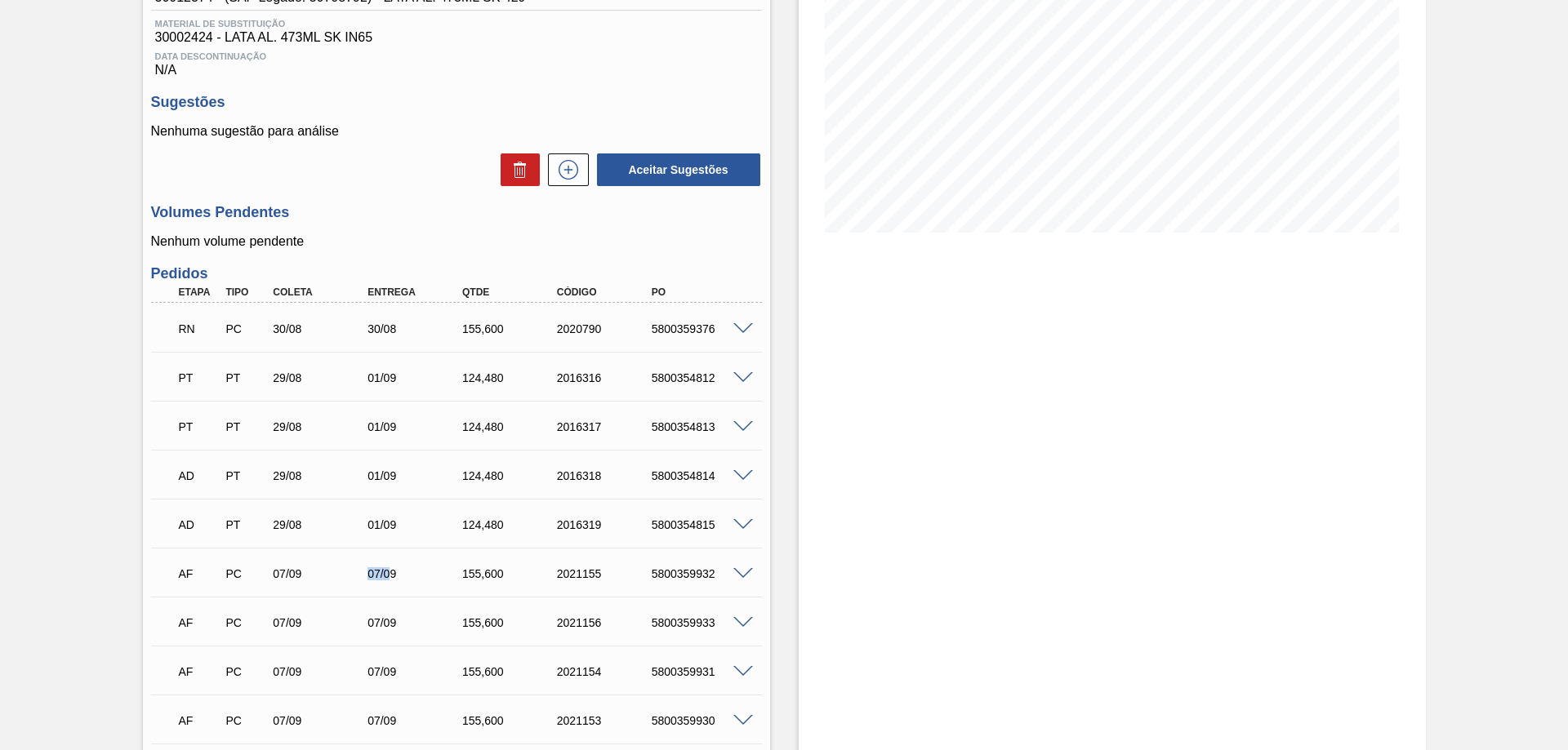
drag, startPoint x: 363, startPoint y: 574, endPoint x: 389, endPoint y: 573, distance: 26.0
click at [389, 573] on div "07/09" at bounding box center [416, 573] width 106 height 13
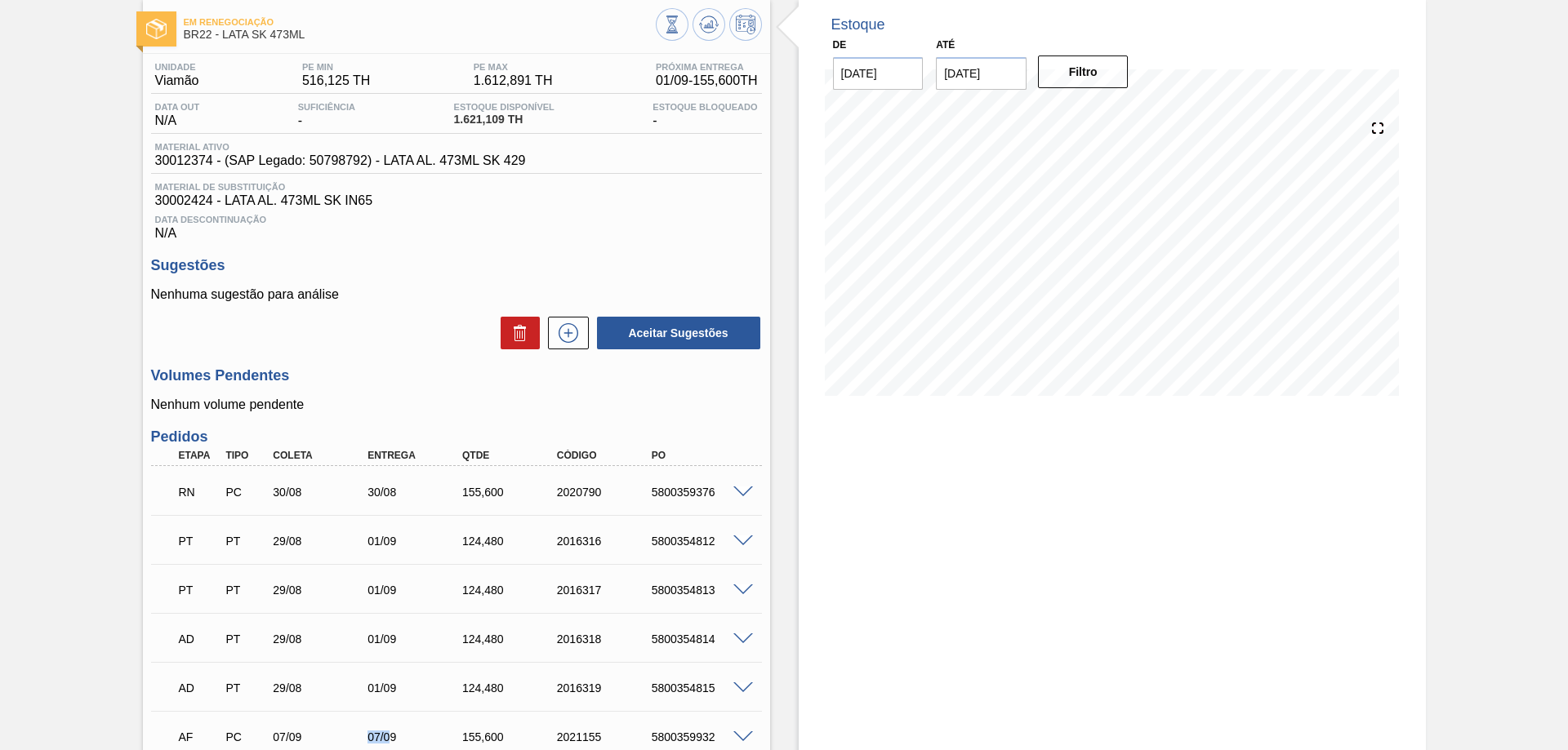
scroll to position [0, 0]
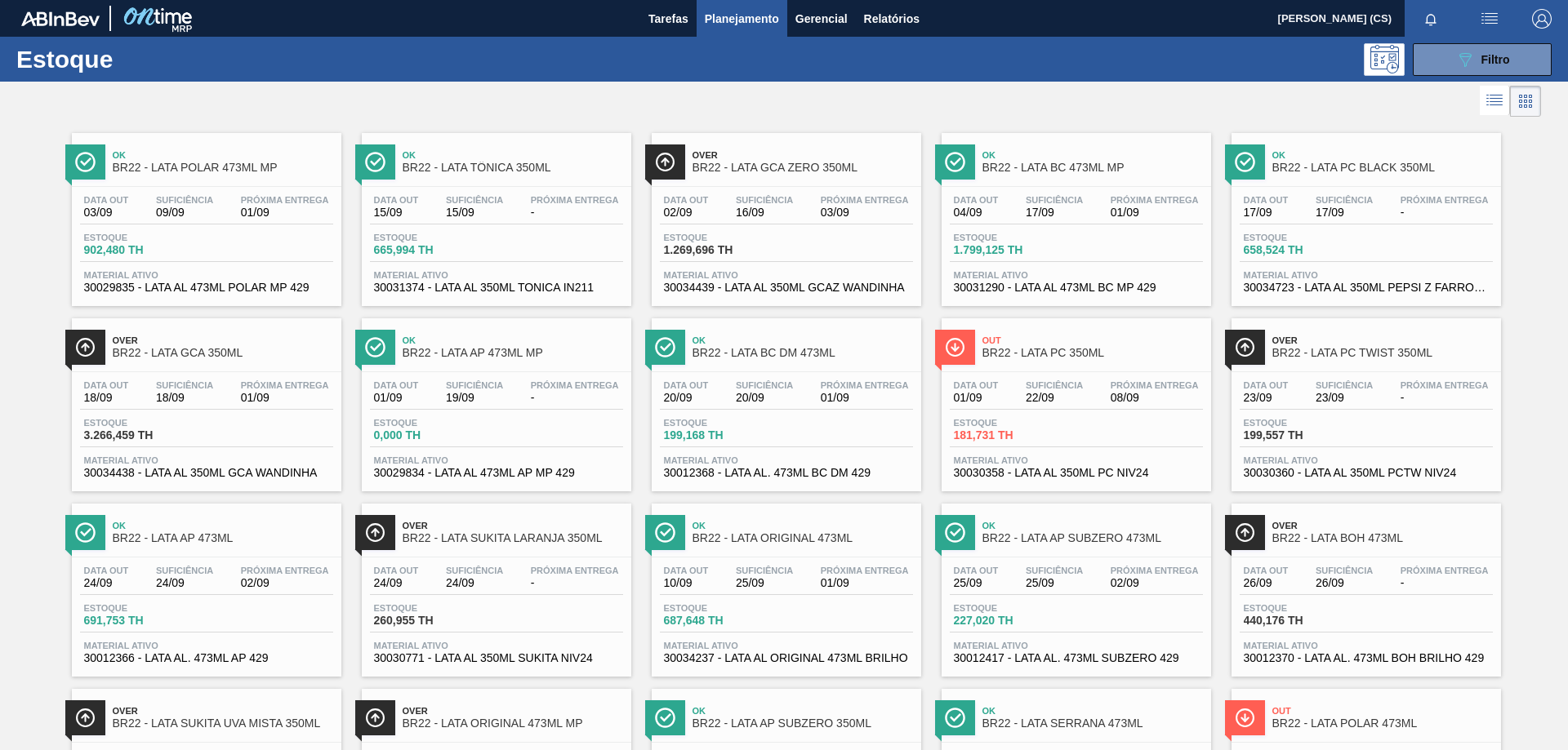
scroll to position [533, 0]
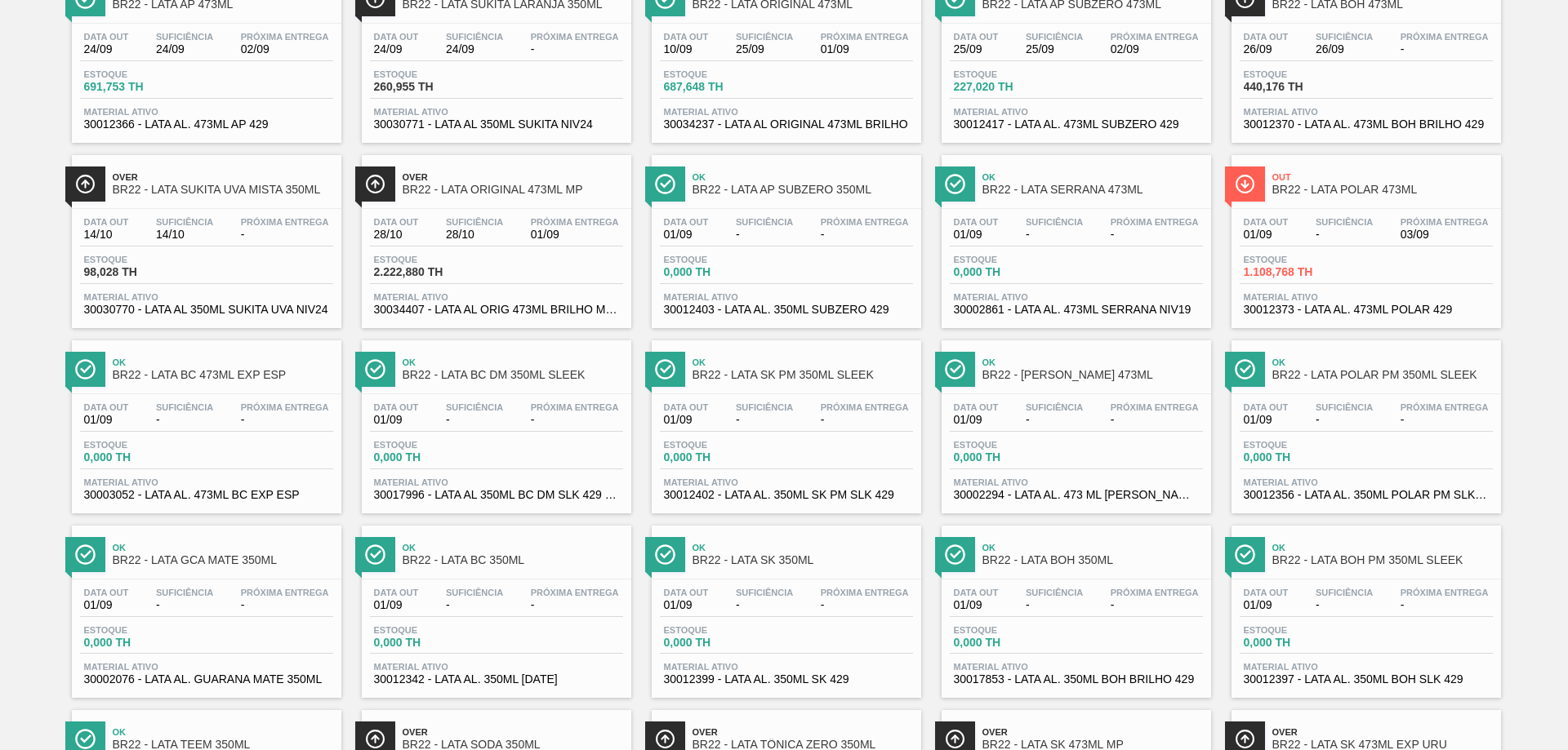
drag, startPoint x: 810, startPoint y: 494, endPoint x: 1503, endPoint y: 485, distance: 693.1
click at [1503, 485] on link "Ok BR22 - LATA POLAR PM 350ML SLEEK Data out 01/09 Suficiência - Próxima Entreg…" at bounding box center [1364, 420] width 290 height 185
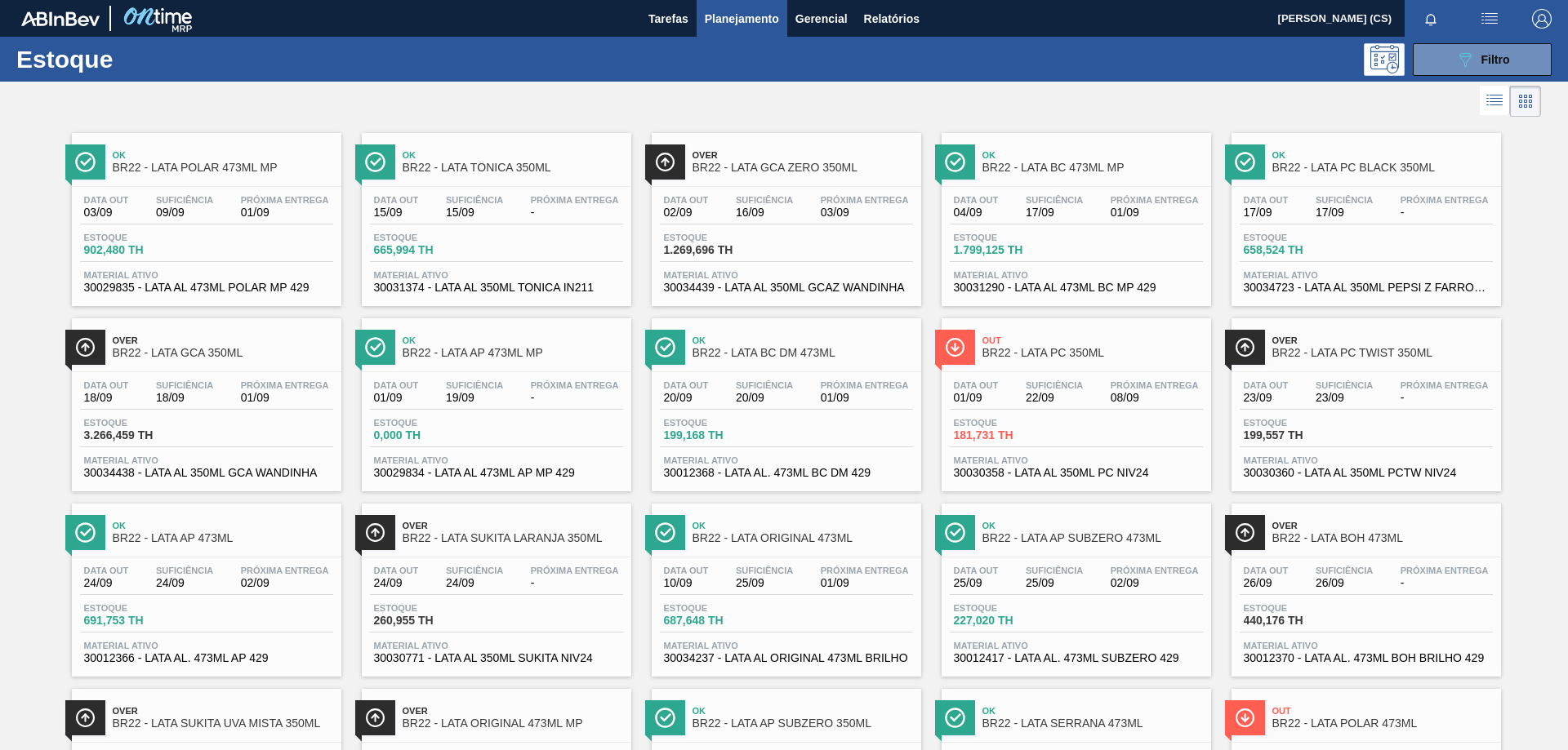
click at [1075, 162] on span "BR22 - LATA BC 473ML MP" at bounding box center [1092, 167] width 220 height 13
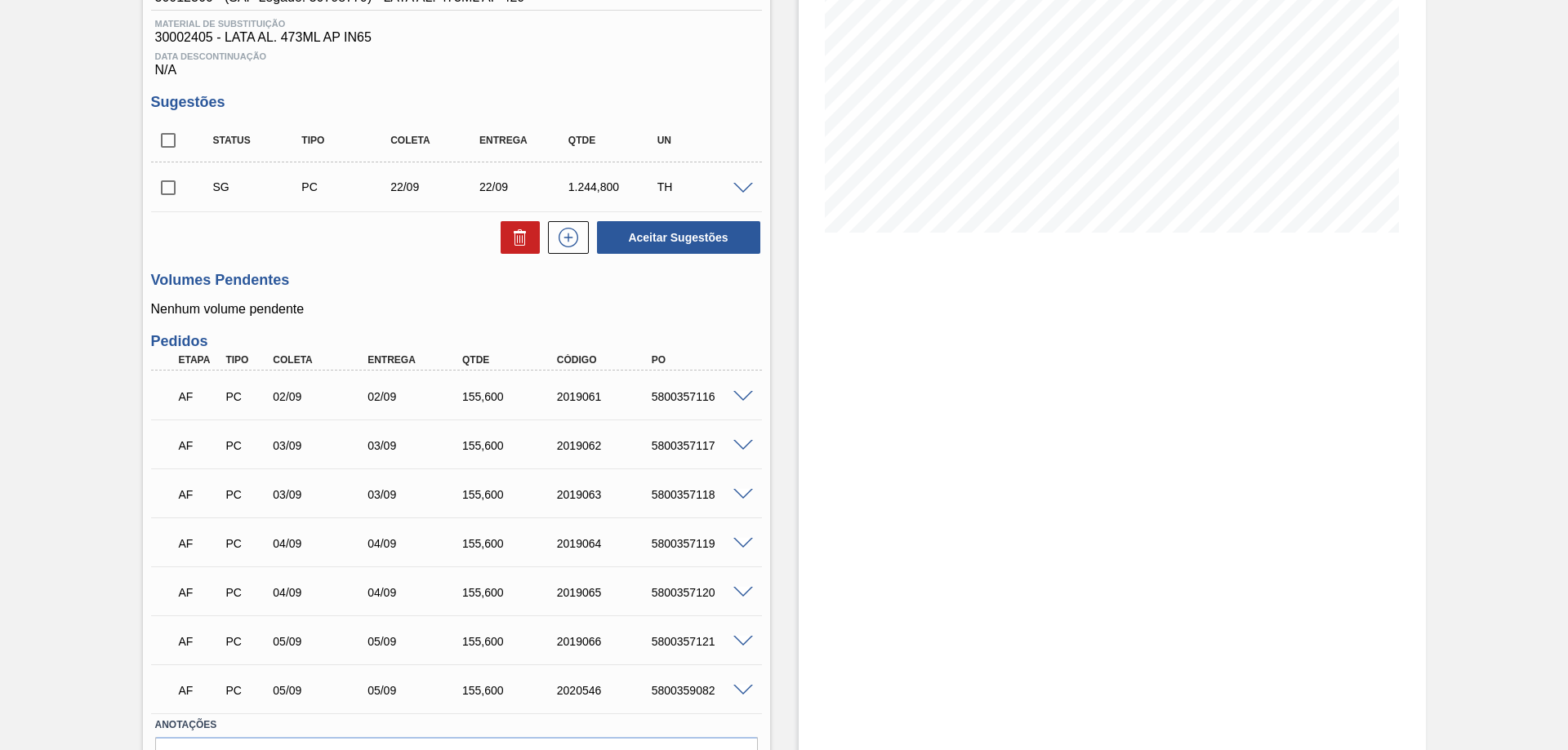
scroll to position [342, 0]
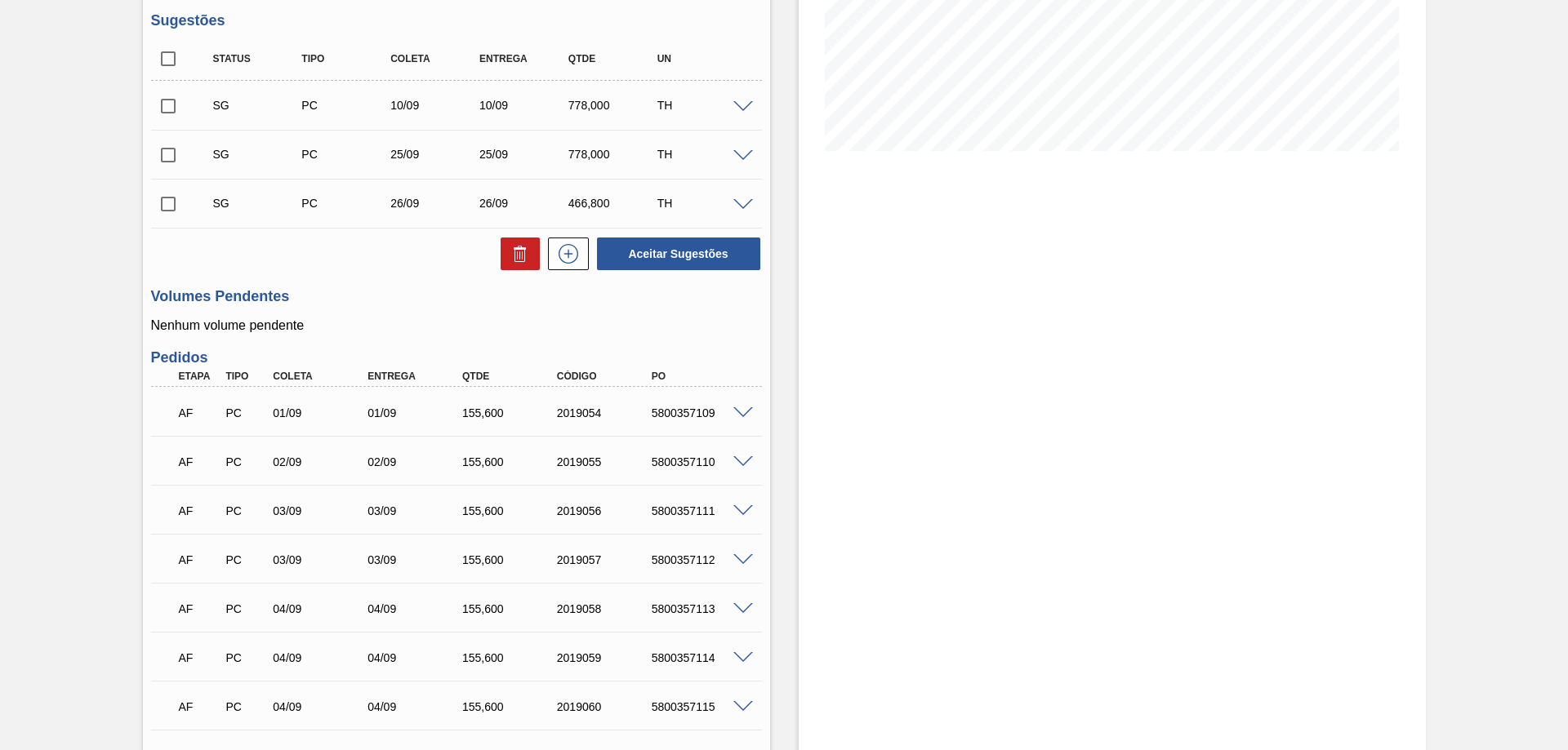
scroll to position [408, 0]
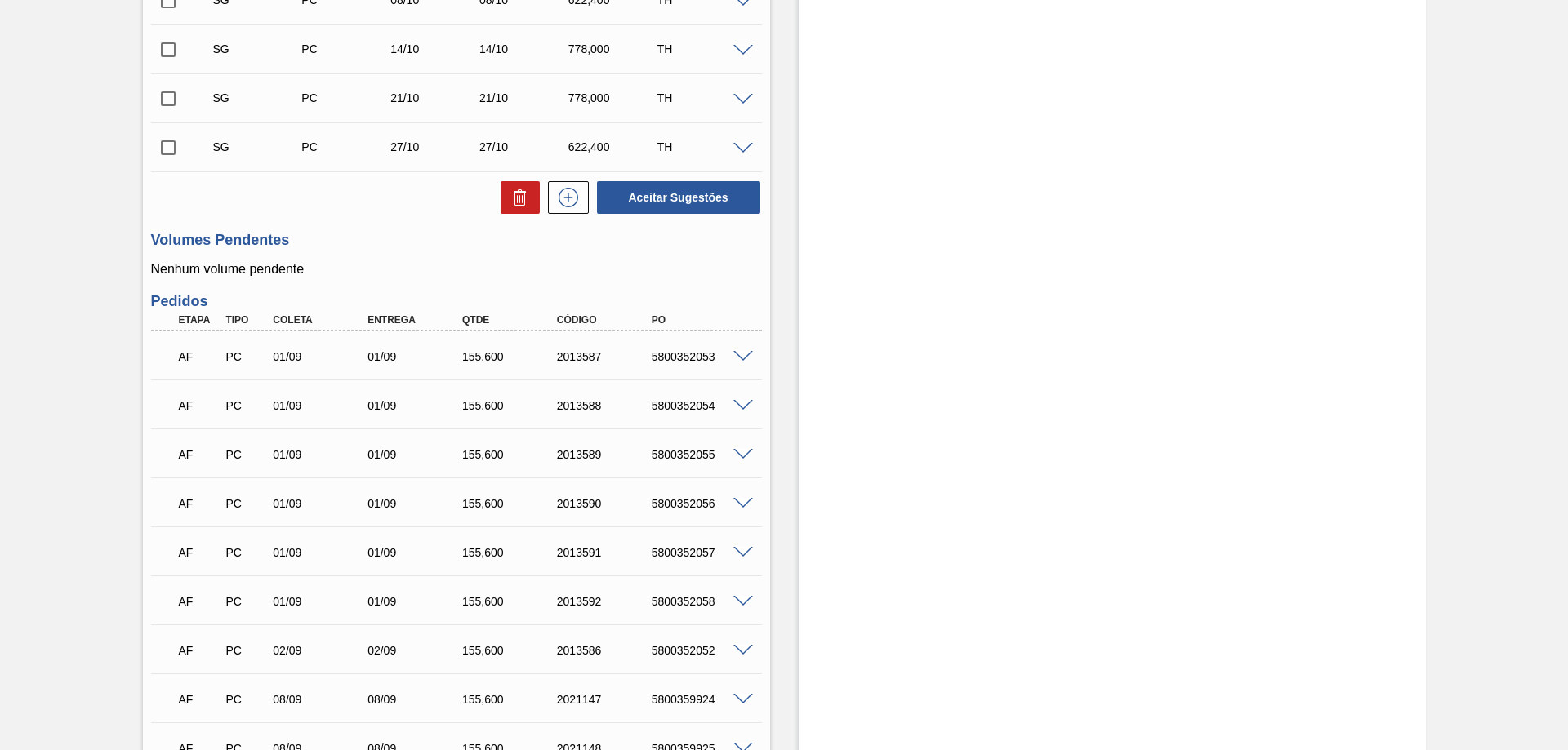
scroll to position [816, 0]
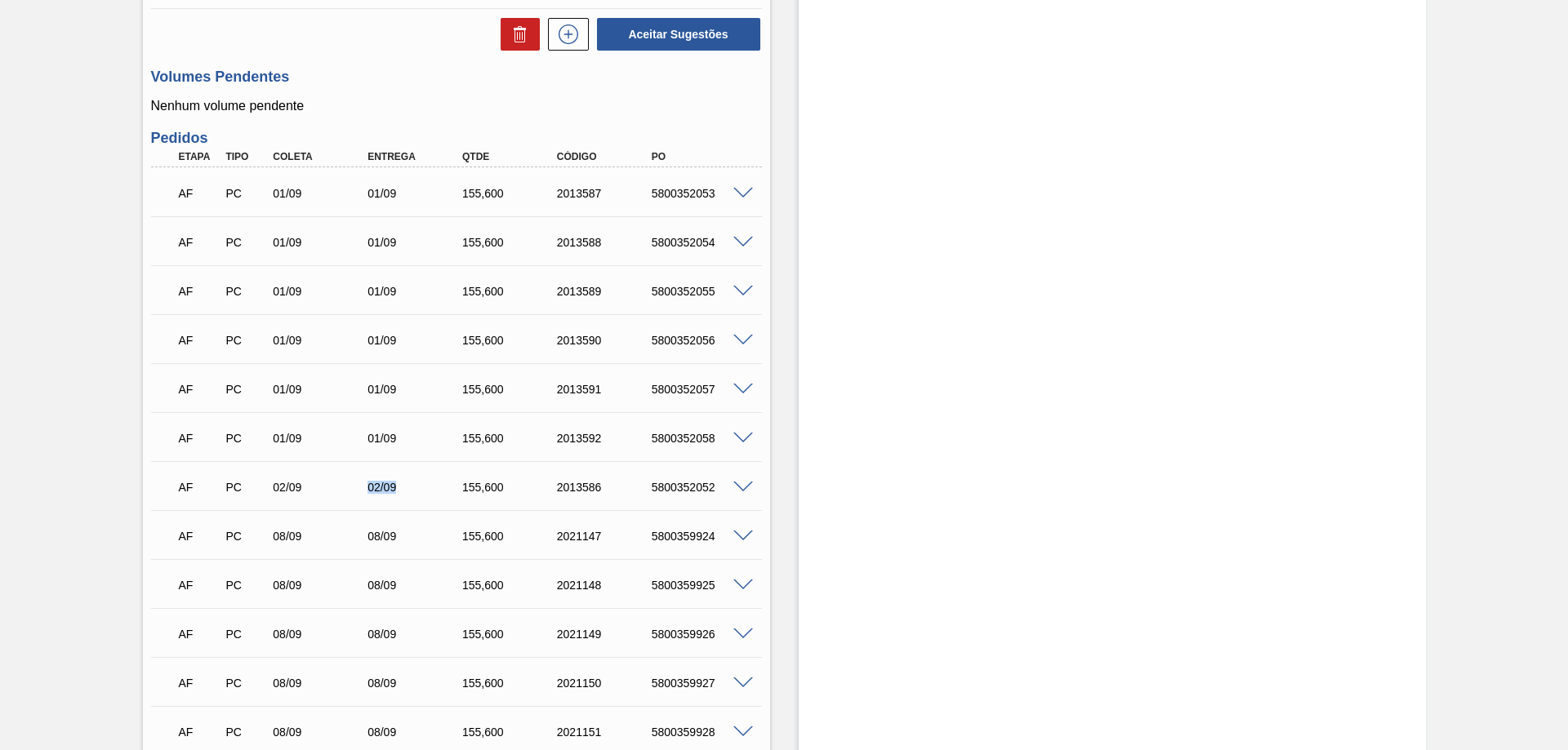
drag, startPoint x: 366, startPoint y: 488, endPoint x: 459, endPoint y: 523, distance: 99.4
click at [400, 488] on div "02/09" at bounding box center [416, 487] width 106 height 13
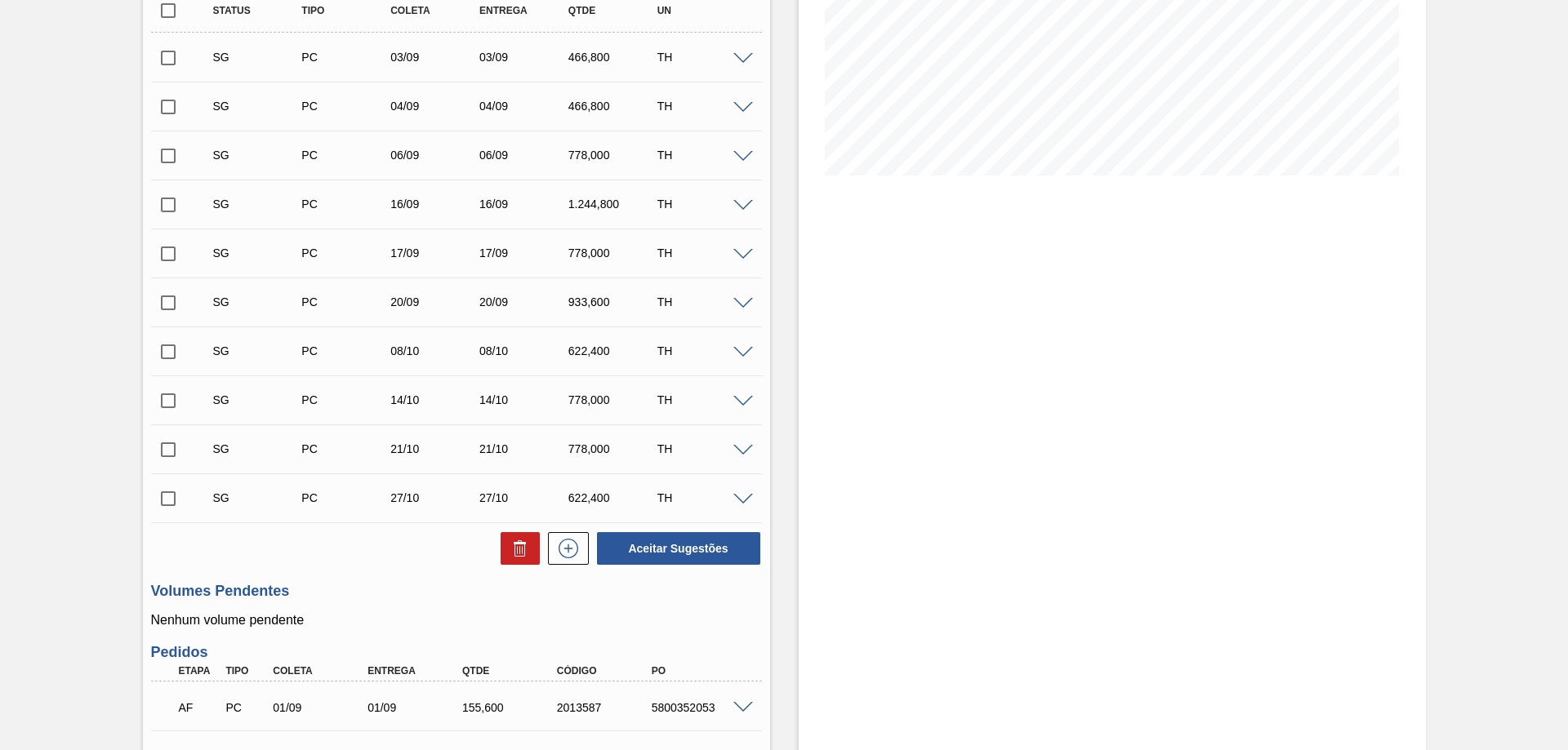
scroll to position [0, 0]
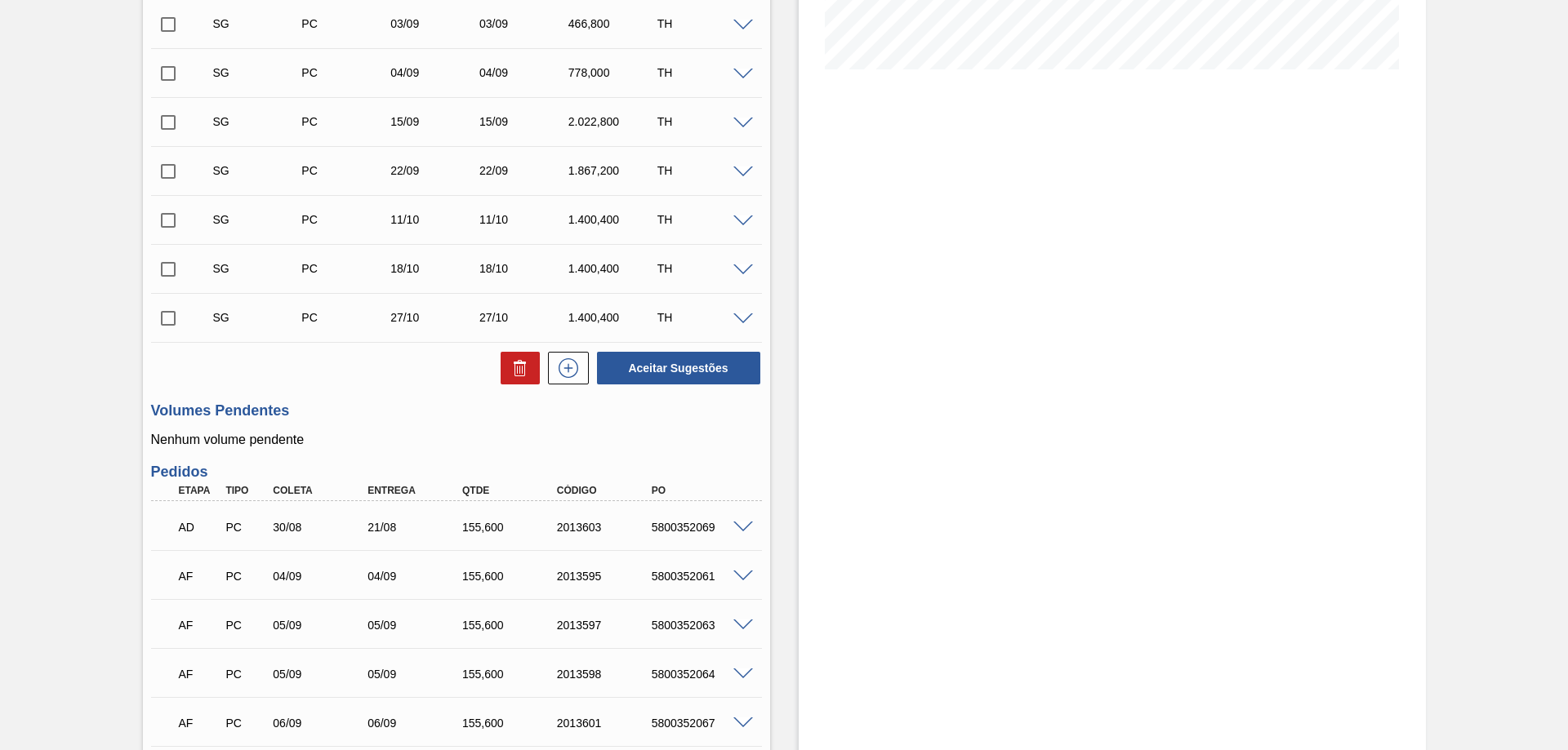
scroll to position [653, 0]
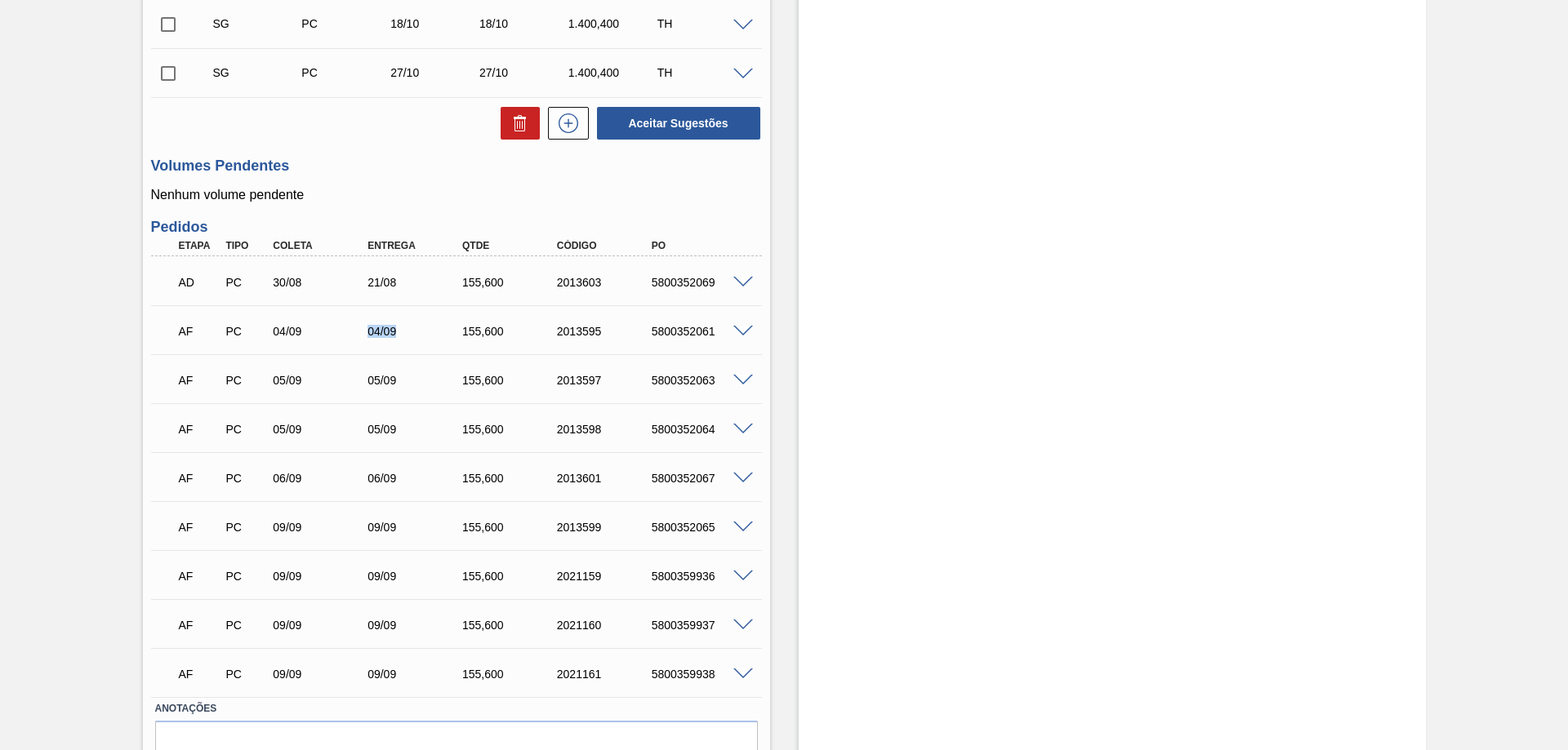
drag, startPoint x: 360, startPoint y: 327, endPoint x: 402, endPoint y: 331, distance: 42.2
click at [402, 331] on div "04/09" at bounding box center [404, 331] width 95 height 13
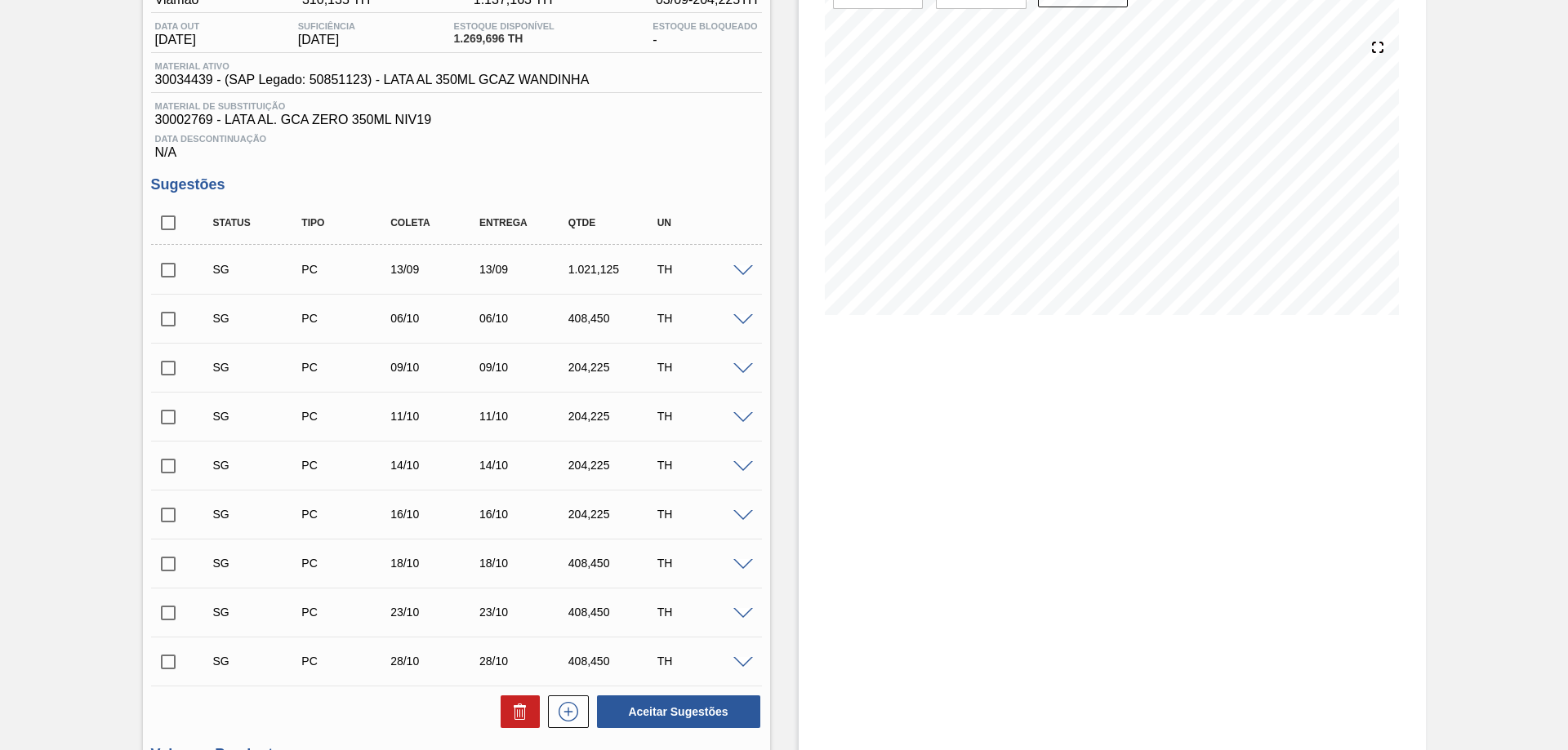
scroll to position [326, 0]
